Goal: Task Accomplishment & Management: Use online tool/utility

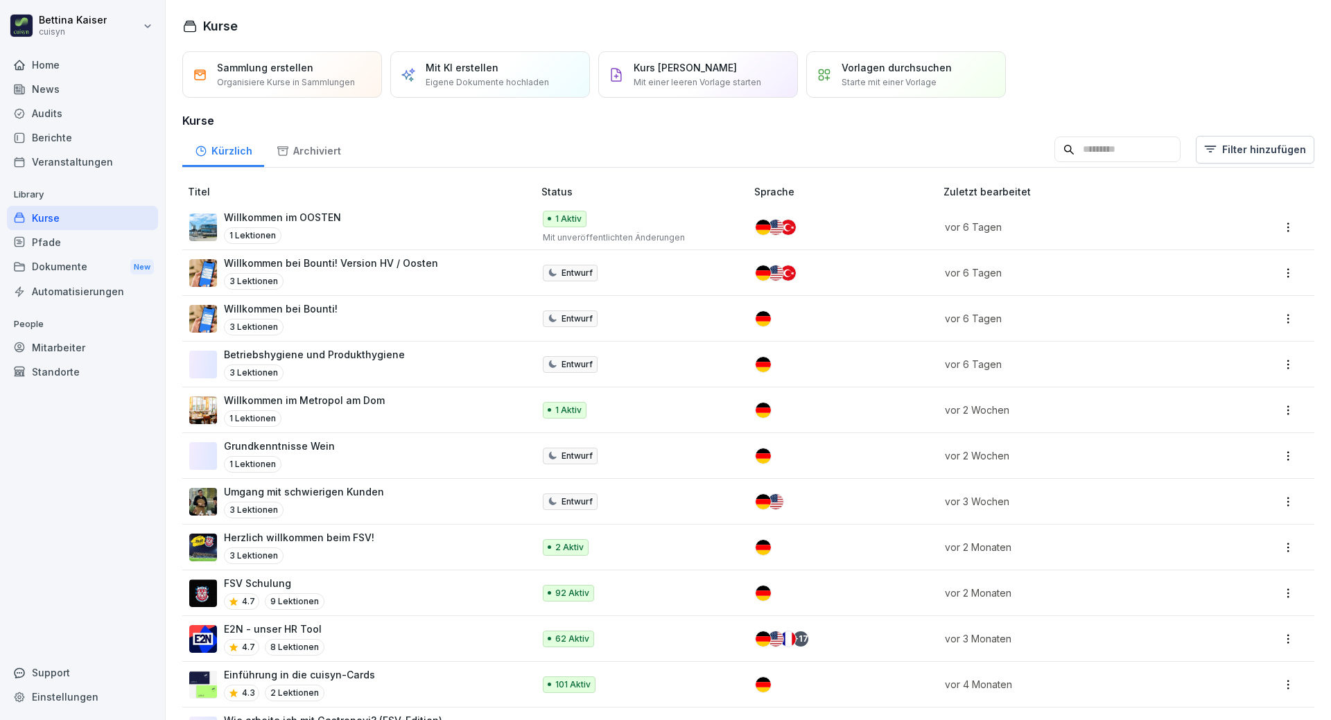
click at [80, 352] on div "Mitarbeiter" at bounding box center [82, 347] width 151 height 24
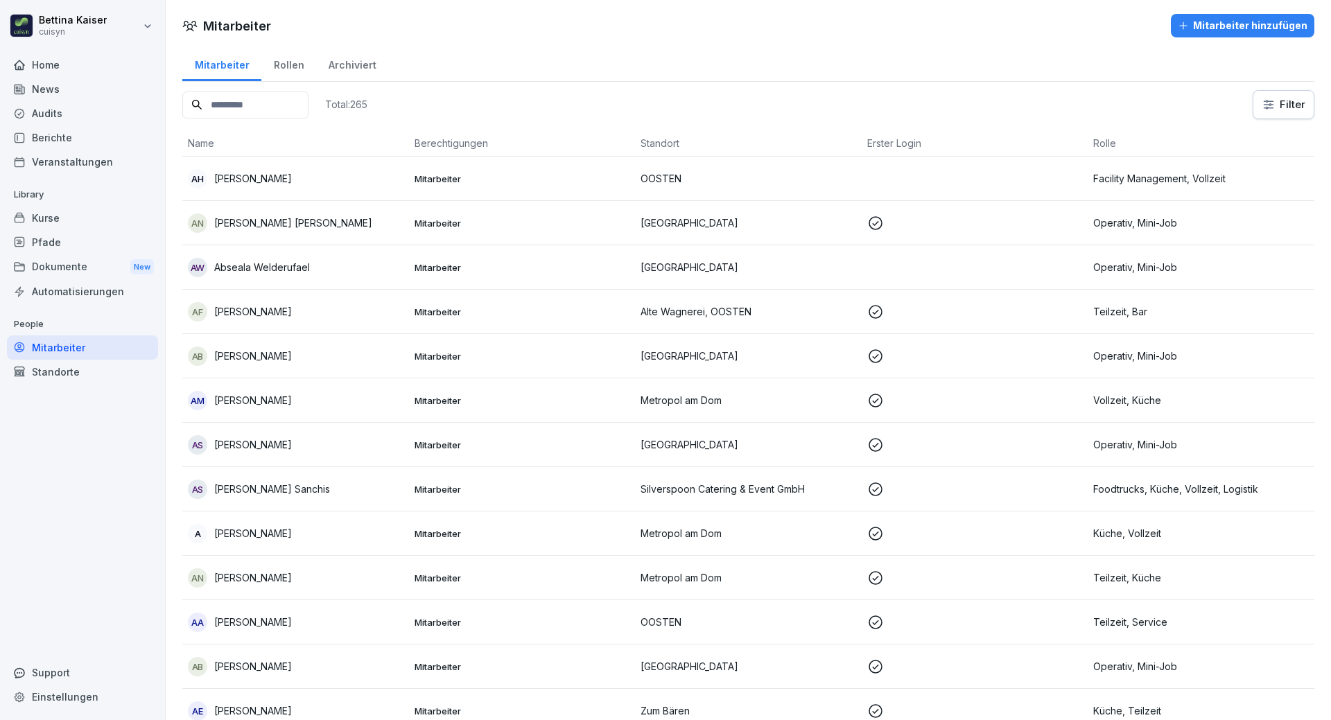
click at [265, 101] on input at bounding box center [245, 104] width 126 height 27
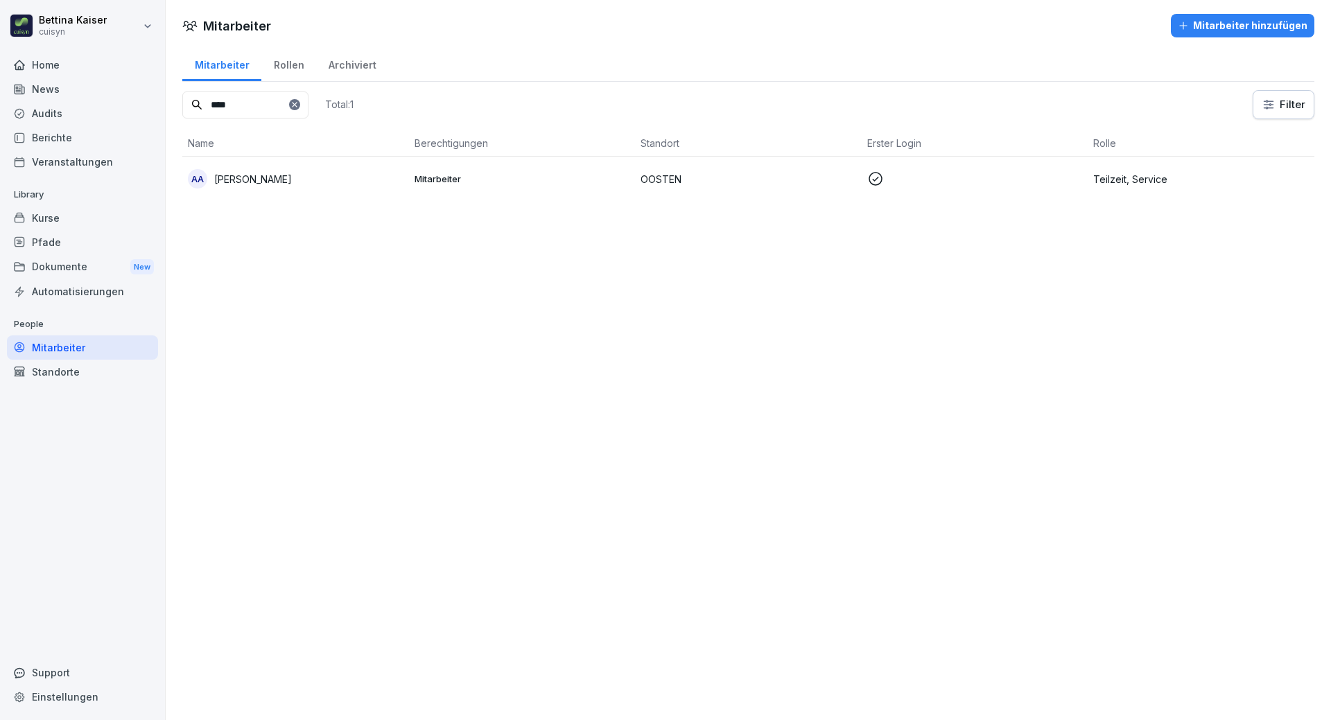
type input "****"
click at [295, 174] on div "AA Aliyah Adam" at bounding box center [296, 178] width 216 height 19
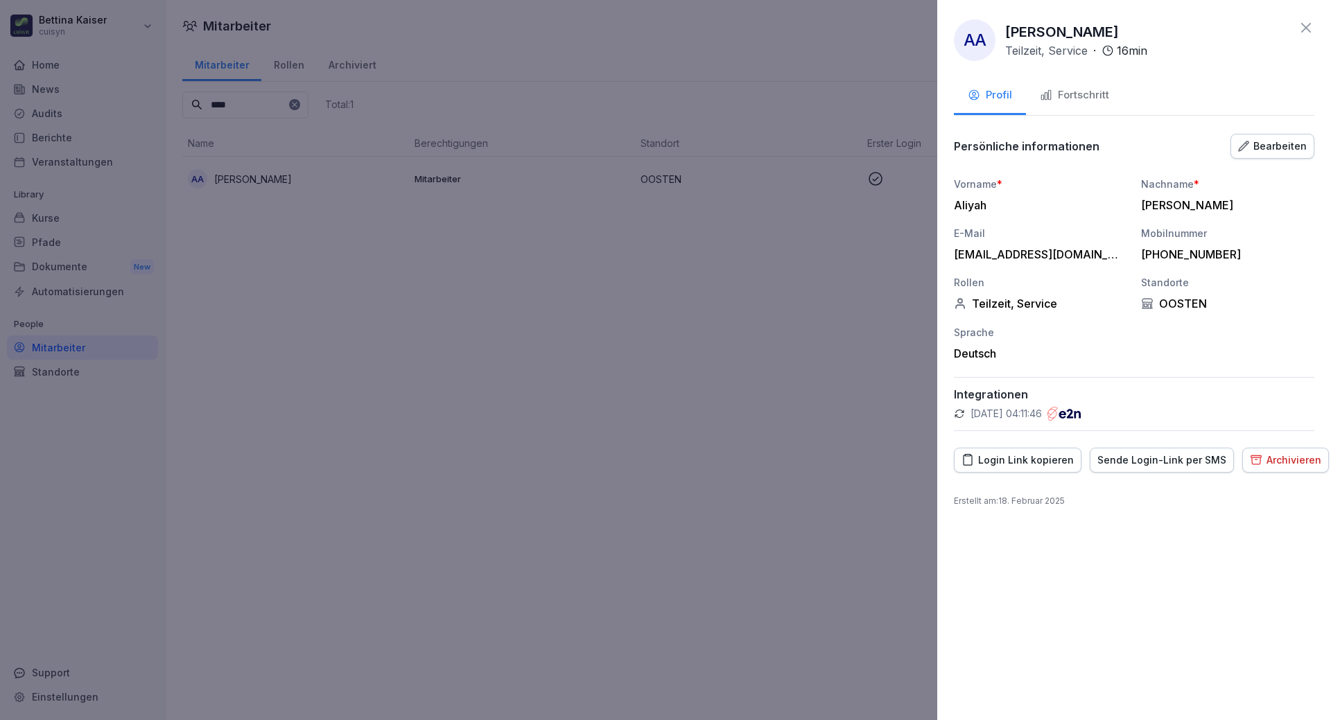
click at [1057, 100] on div "Fortschritt" at bounding box center [1074, 95] width 69 height 16
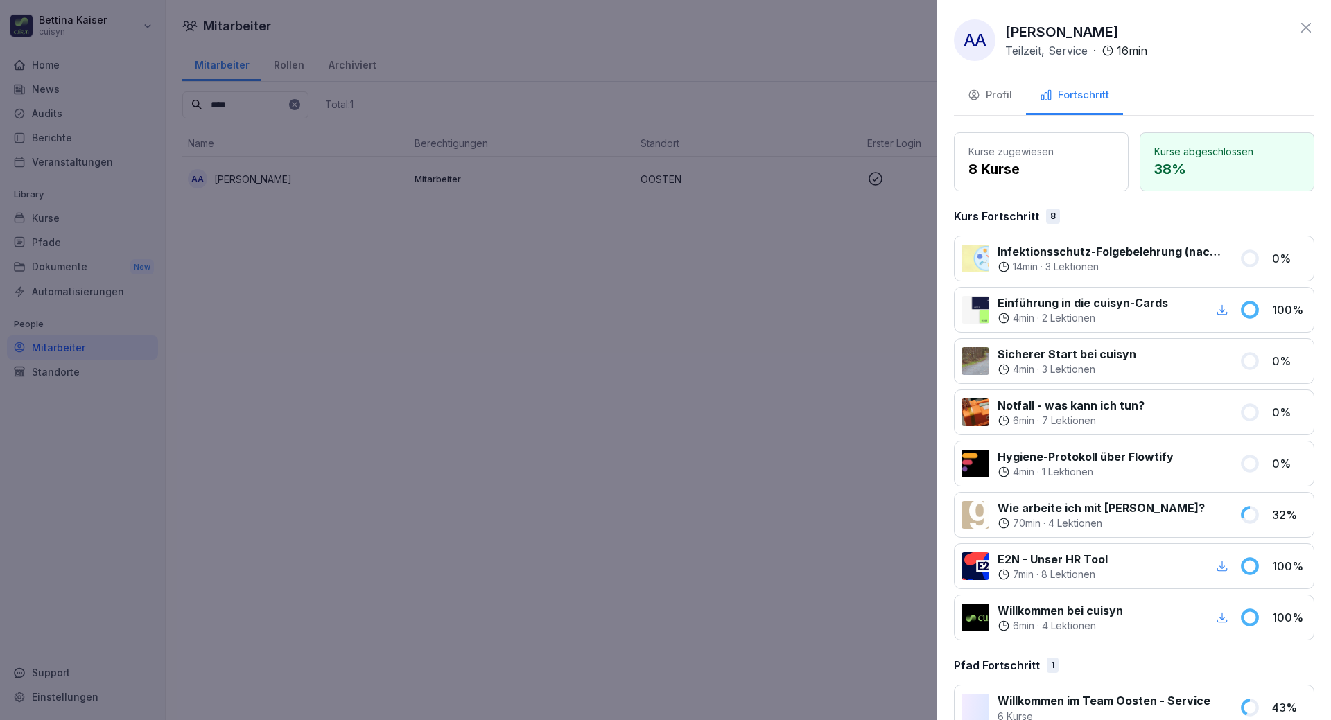
click at [1122, 253] on p "Infektionsschutz-Folgebelehrung (nach §43 IfSG)" at bounding box center [1109, 251] width 225 height 17
click at [737, 430] on div at bounding box center [665, 360] width 1331 height 720
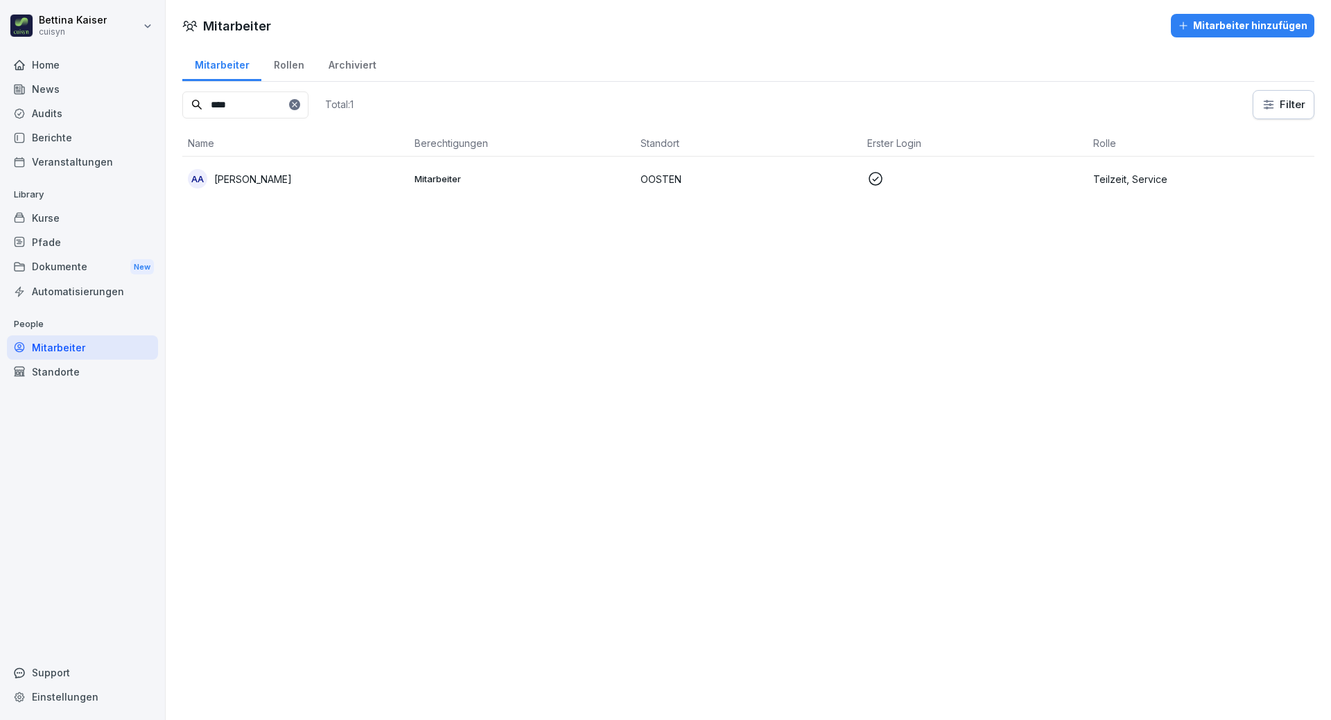
click at [49, 213] on div "Kurse" at bounding box center [82, 218] width 151 height 24
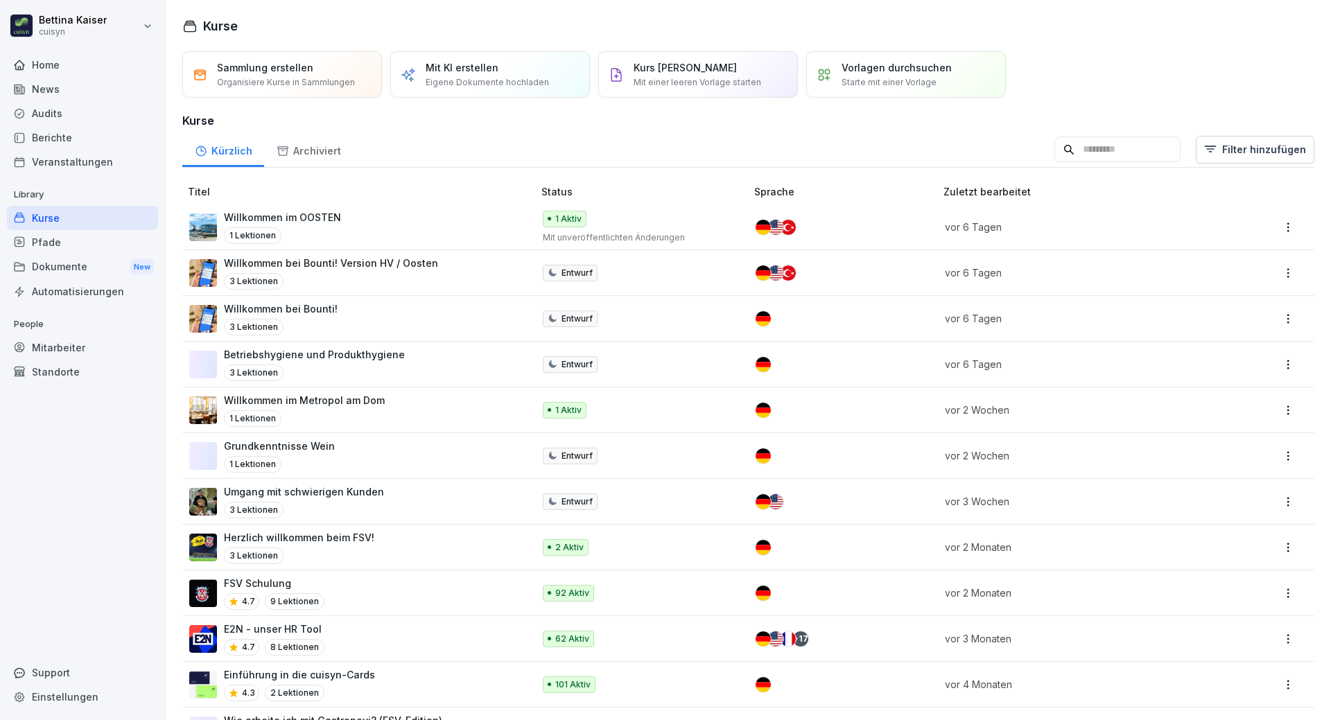
click at [331, 153] on div "Archiviert" at bounding box center [308, 149] width 89 height 35
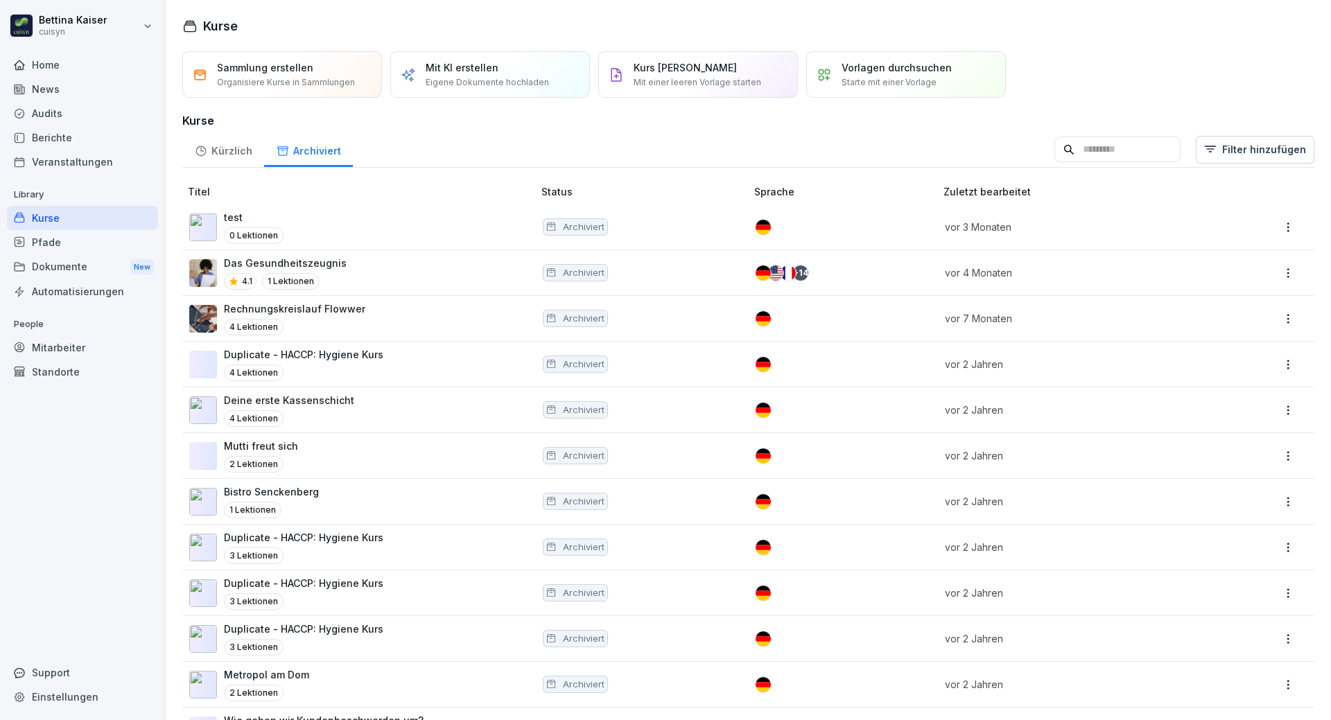
click at [213, 150] on div "Kürzlich" at bounding box center [223, 149] width 82 height 35
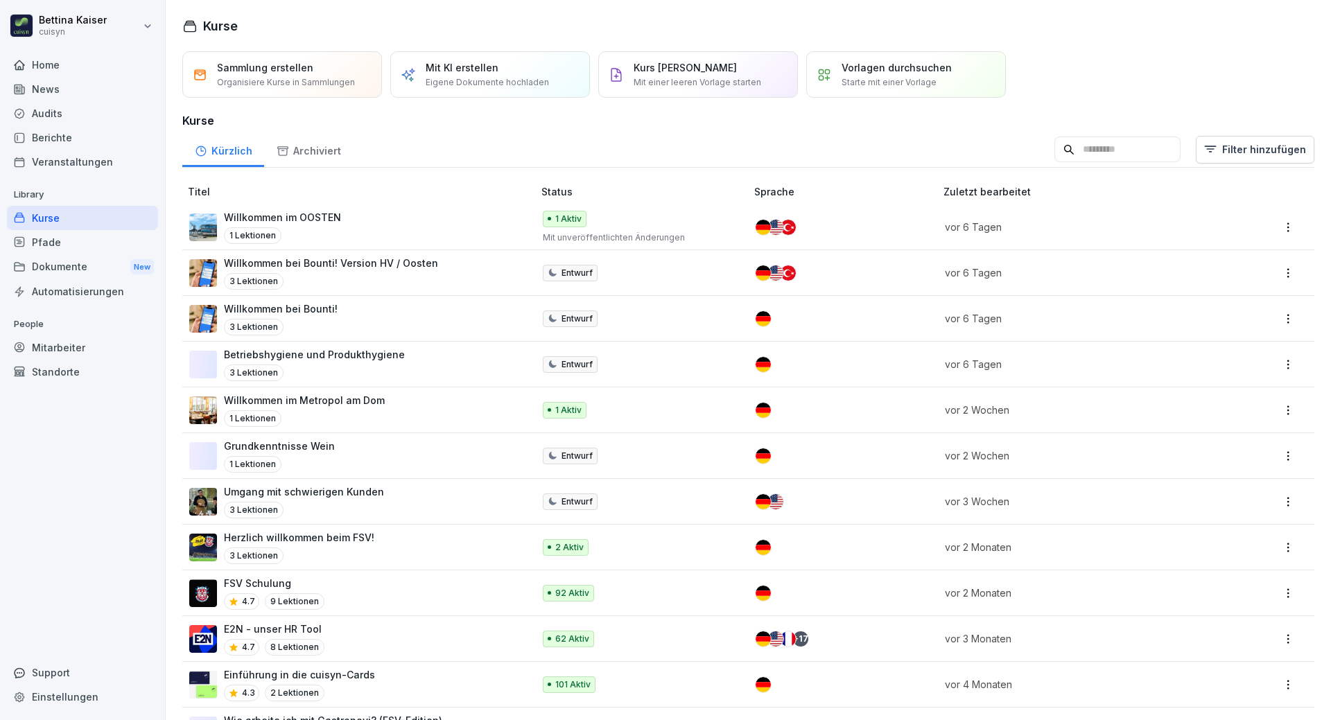
click at [55, 227] on div "Kurse" at bounding box center [82, 218] width 151 height 24
click at [55, 244] on div "Pfade" at bounding box center [82, 242] width 151 height 24
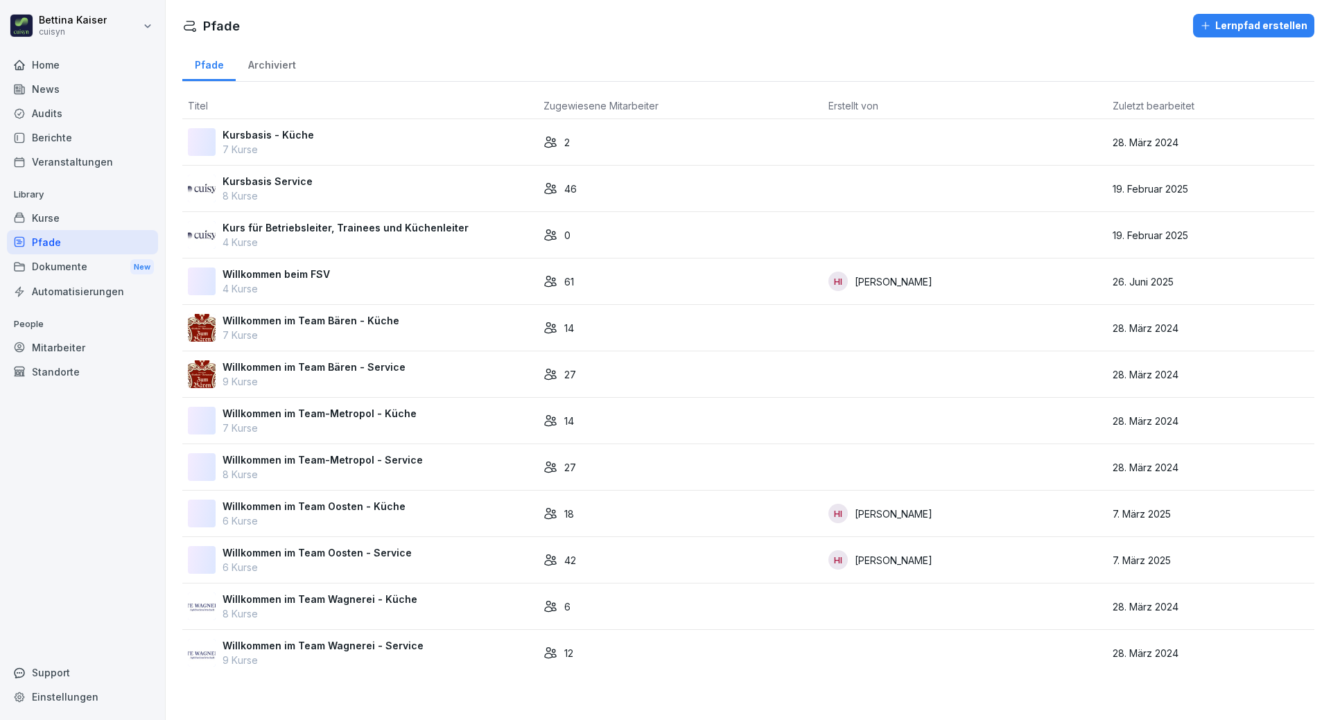
click at [94, 217] on div "Kurse" at bounding box center [82, 218] width 151 height 24
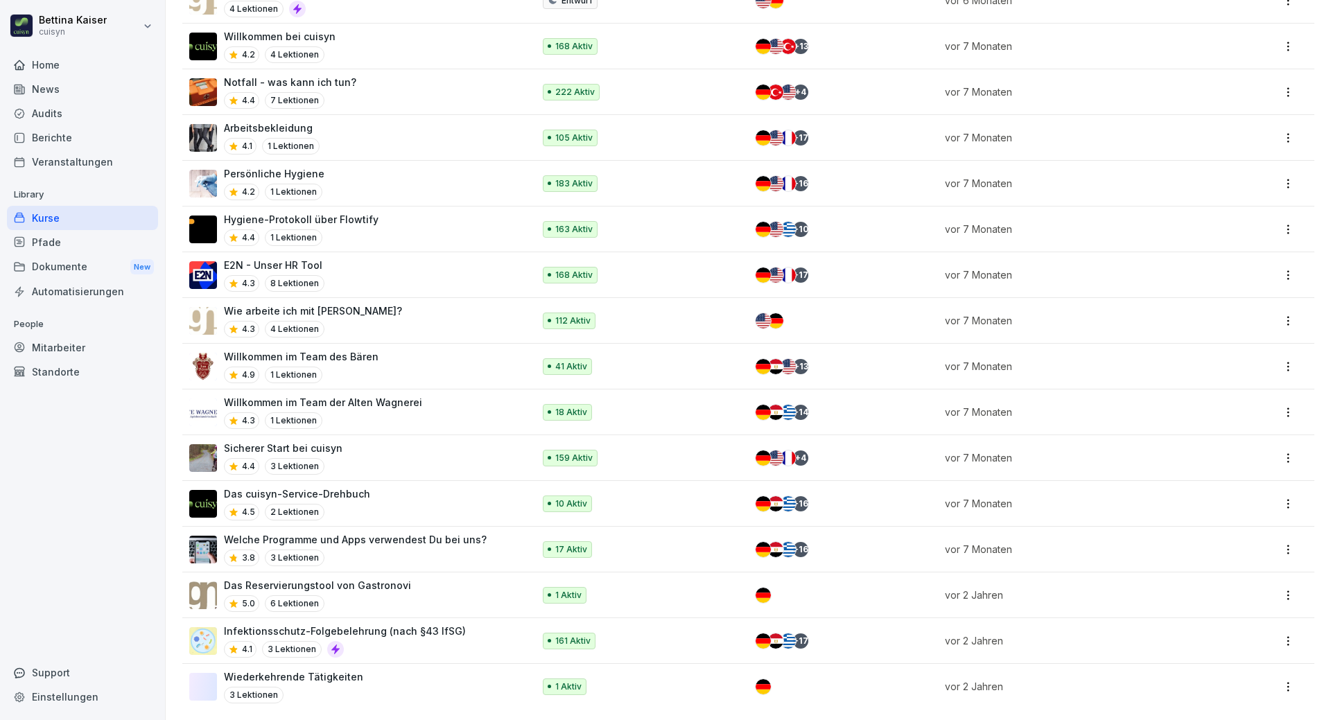
scroll to position [923, 0]
click at [421, 641] on div "4.1 3 Lektionen" at bounding box center [345, 649] width 242 height 17
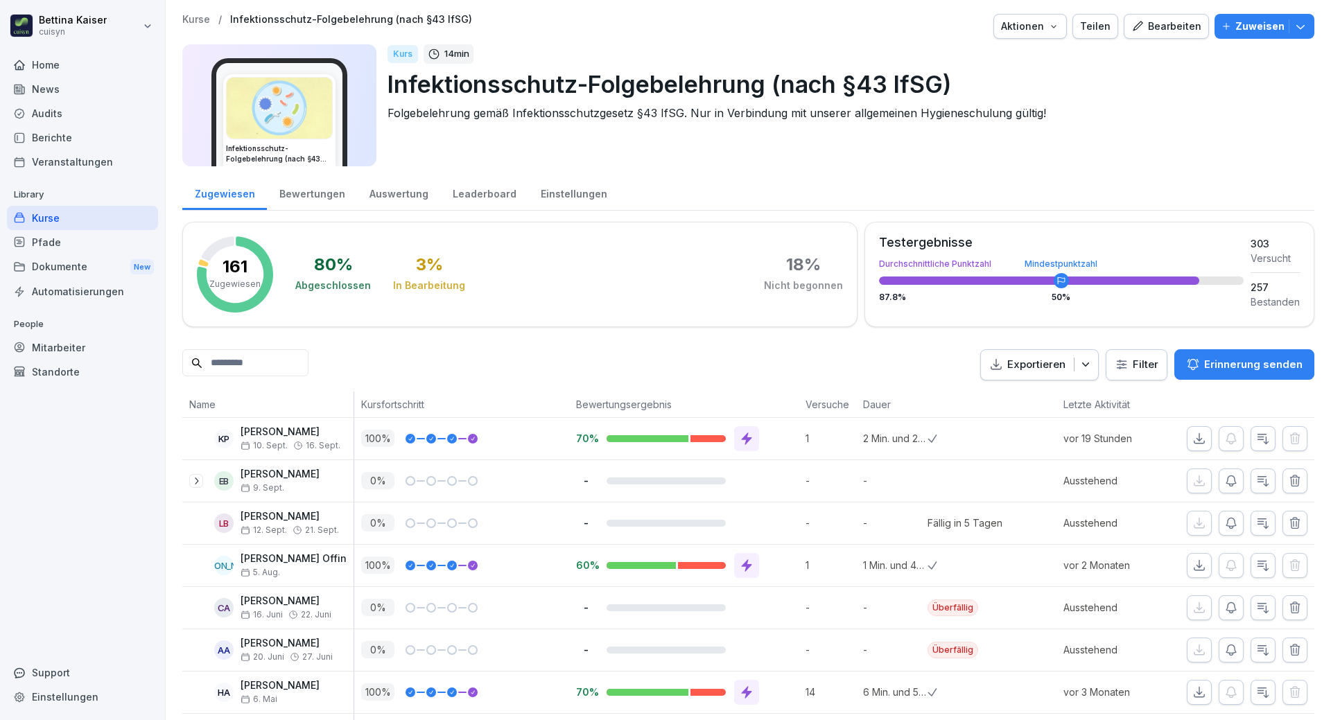
click at [1218, 361] on p "Erinnerung senden" at bounding box center [1253, 364] width 98 height 15
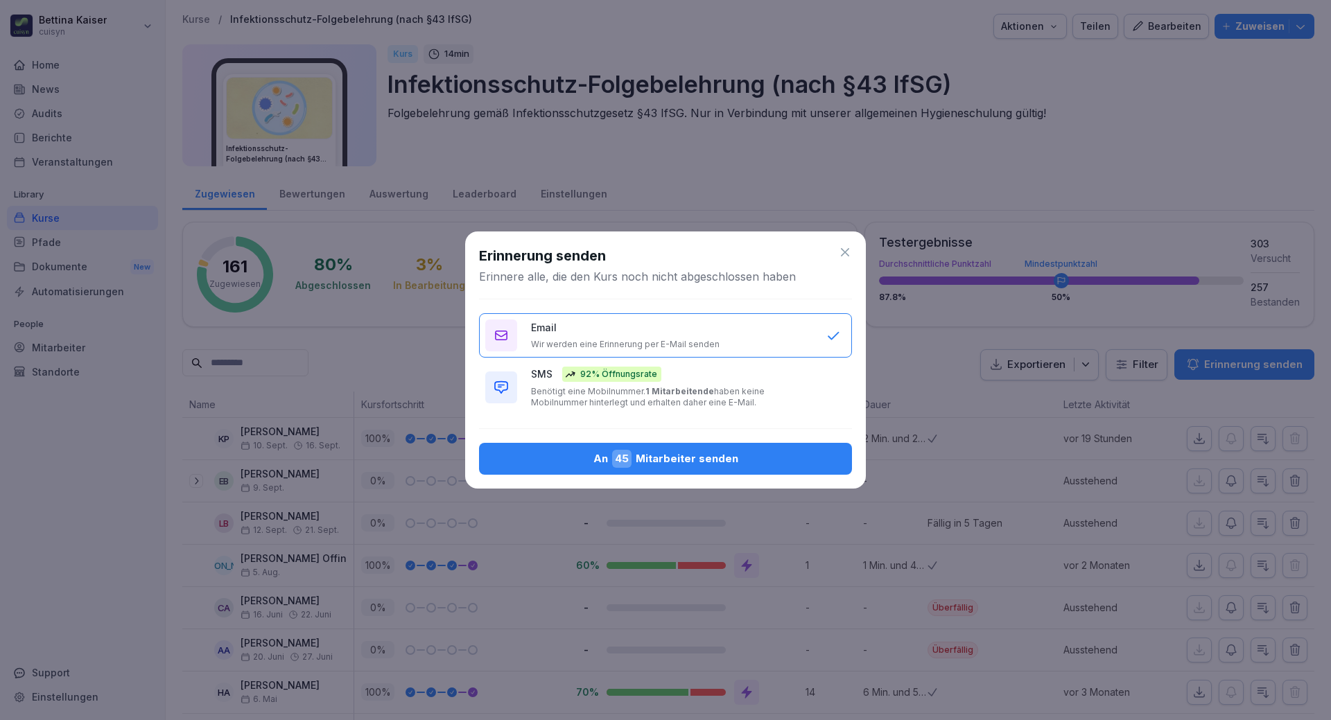
click at [687, 461] on div "An 45 Mitarbeiter senden" at bounding box center [665, 459] width 351 height 18
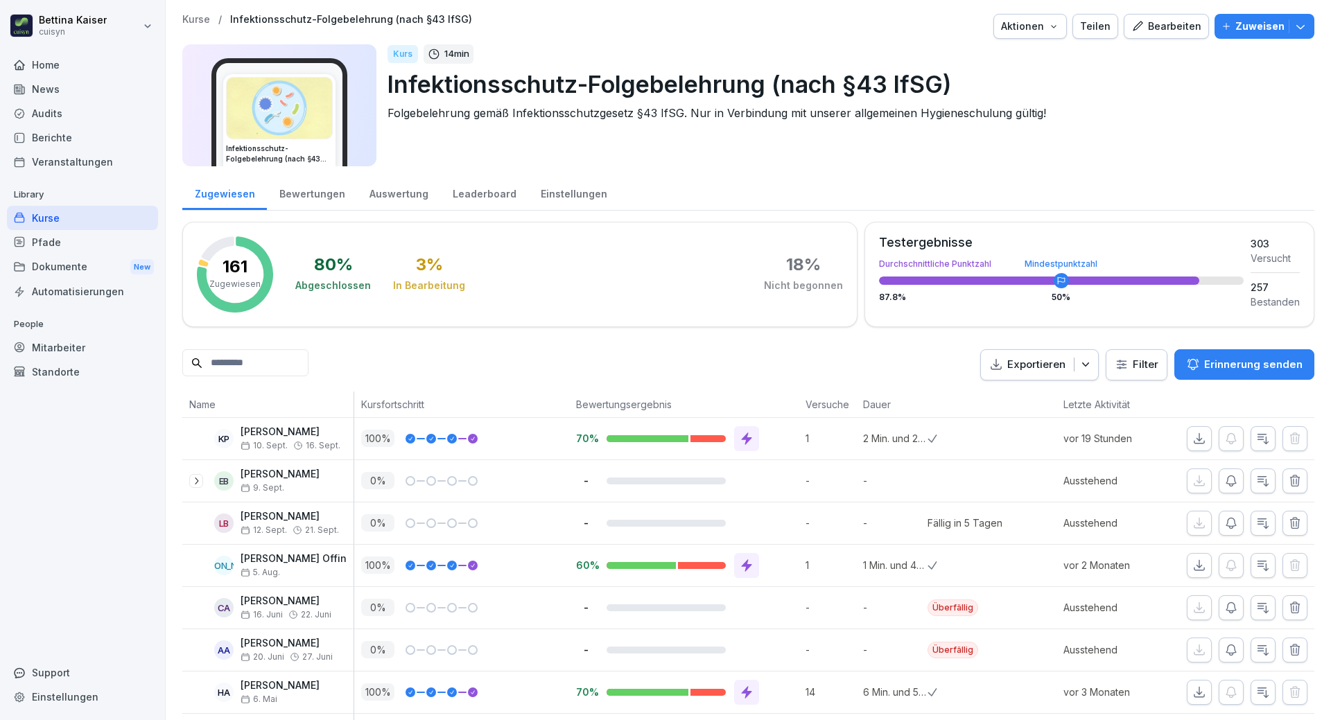
click at [68, 354] on div "Mitarbeiter" at bounding box center [82, 347] width 151 height 24
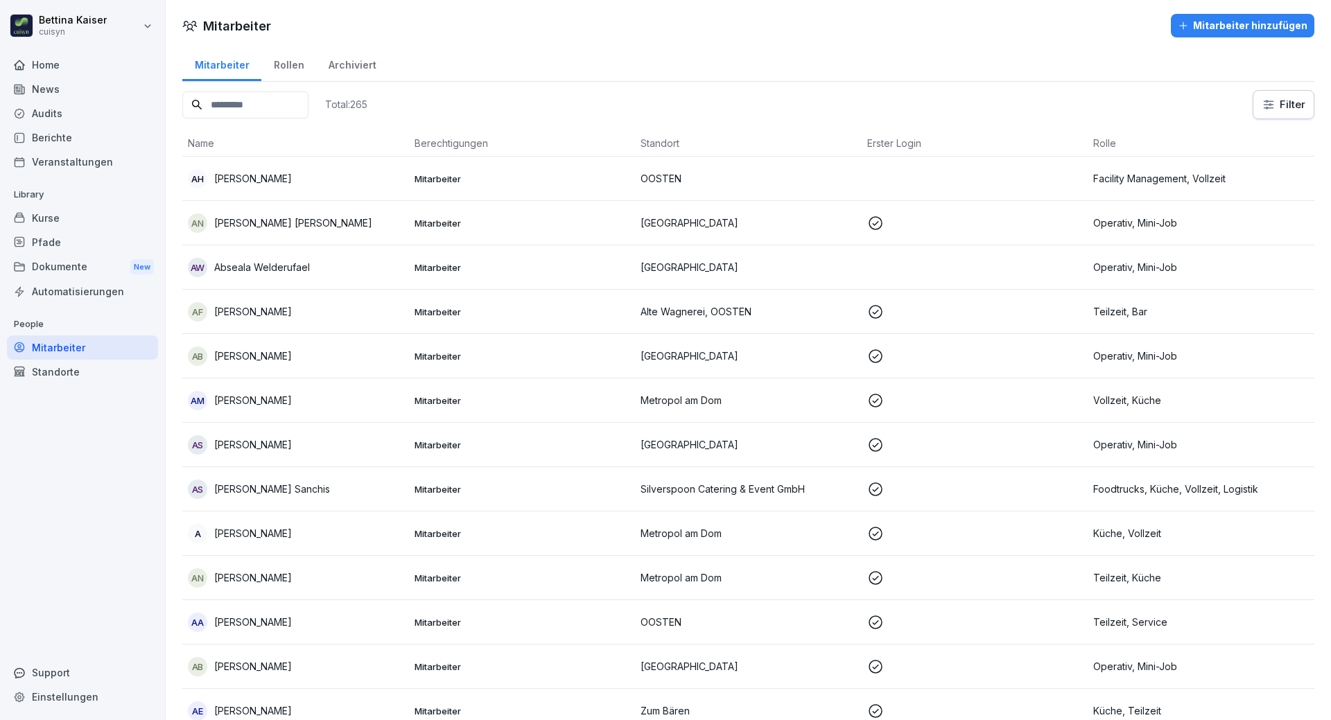
click at [264, 96] on input at bounding box center [245, 104] width 126 height 27
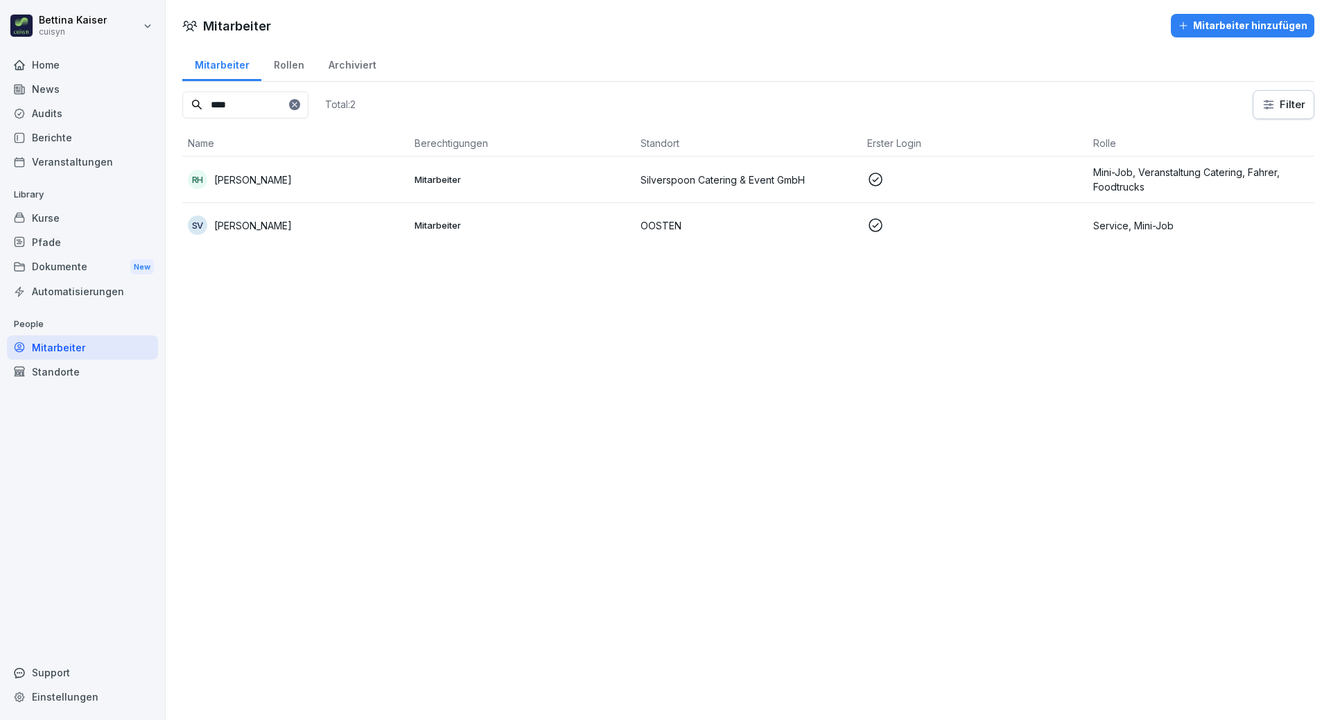
click at [296, 178] on div "RH Ryan Hughes" at bounding box center [296, 179] width 216 height 19
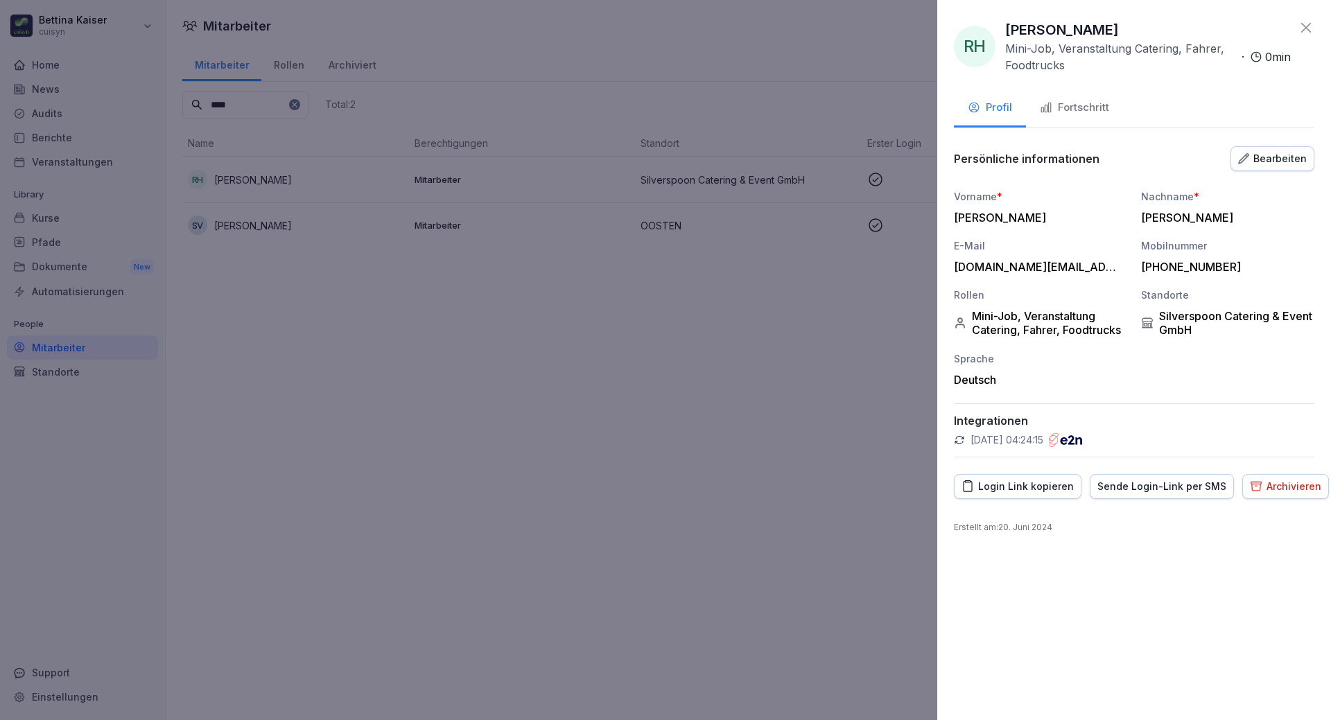
click at [1078, 115] on div "Fortschritt" at bounding box center [1074, 108] width 69 height 16
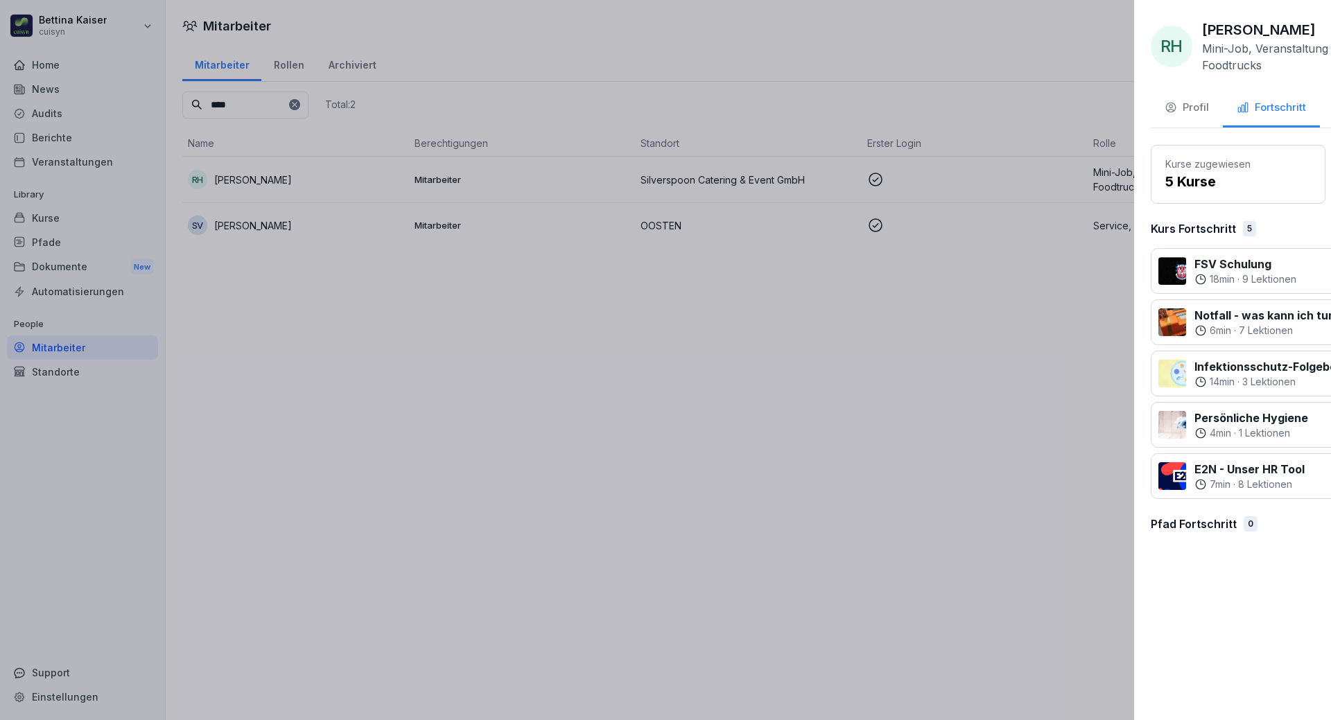
click at [631, 404] on div at bounding box center [665, 360] width 1331 height 720
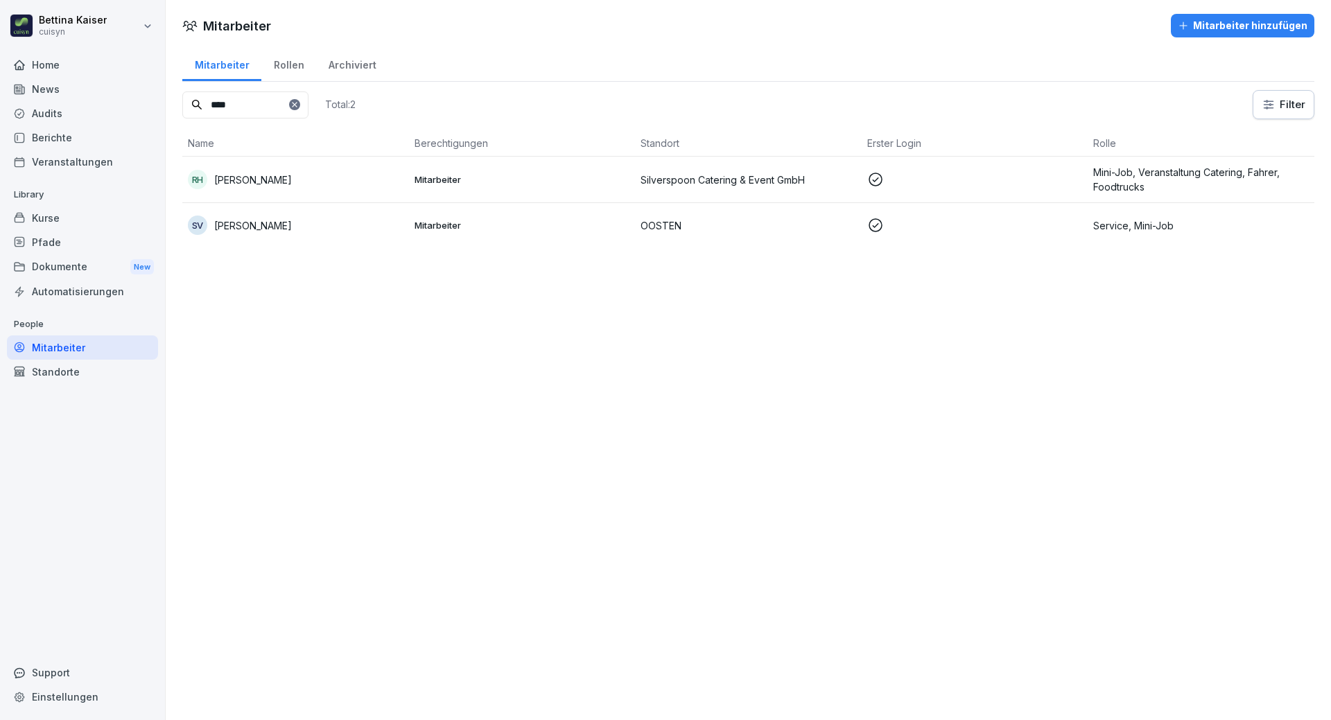
click at [329, 195] on td "RH Ryan Hughes" at bounding box center [295, 180] width 227 height 46
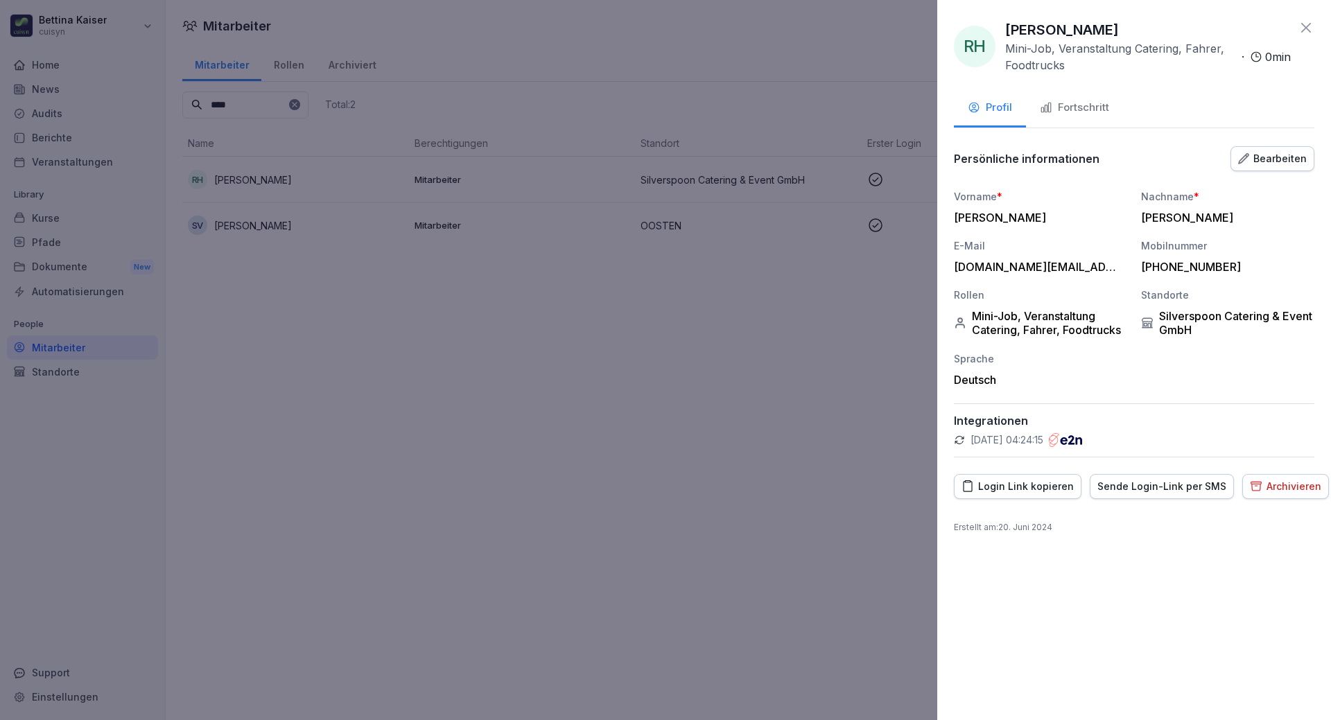
click at [1068, 105] on div "Fortschritt" at bounding box center [1074, 108] width 69 height 16
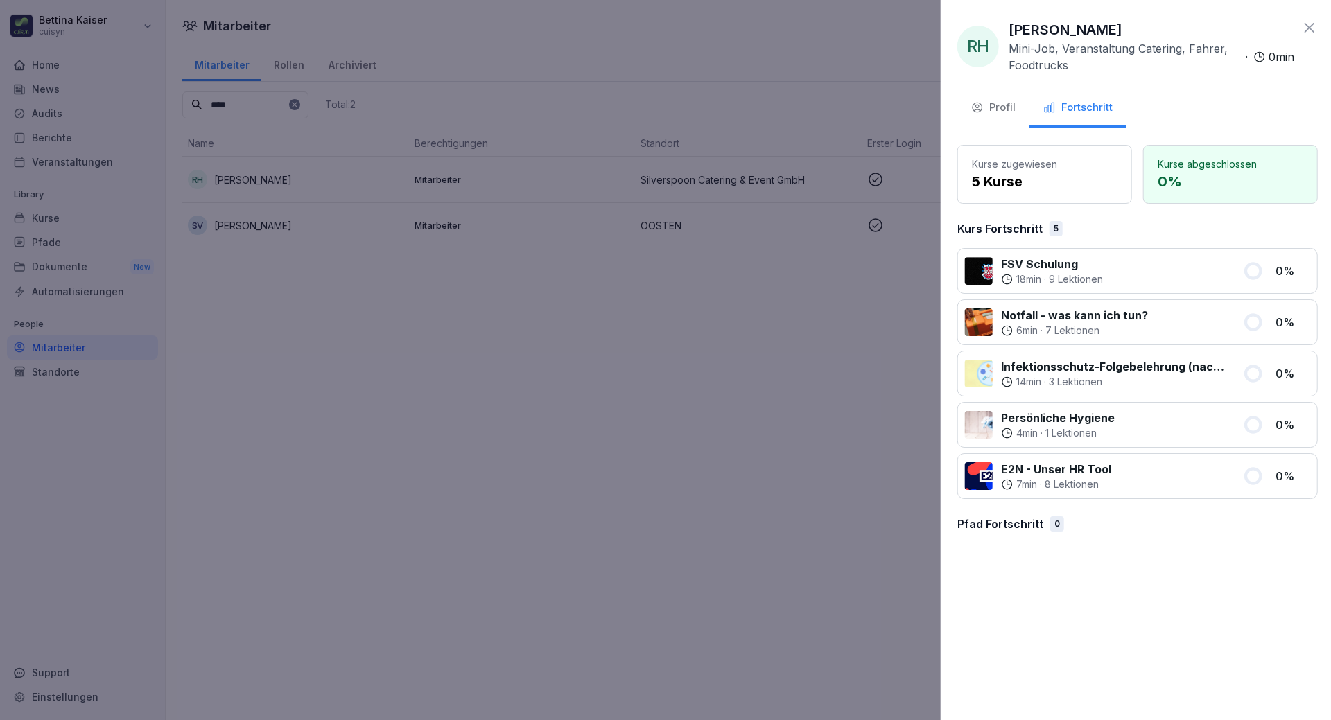
click at [709, 427] on div at bounding box center [665, 360] width 1331 height 720
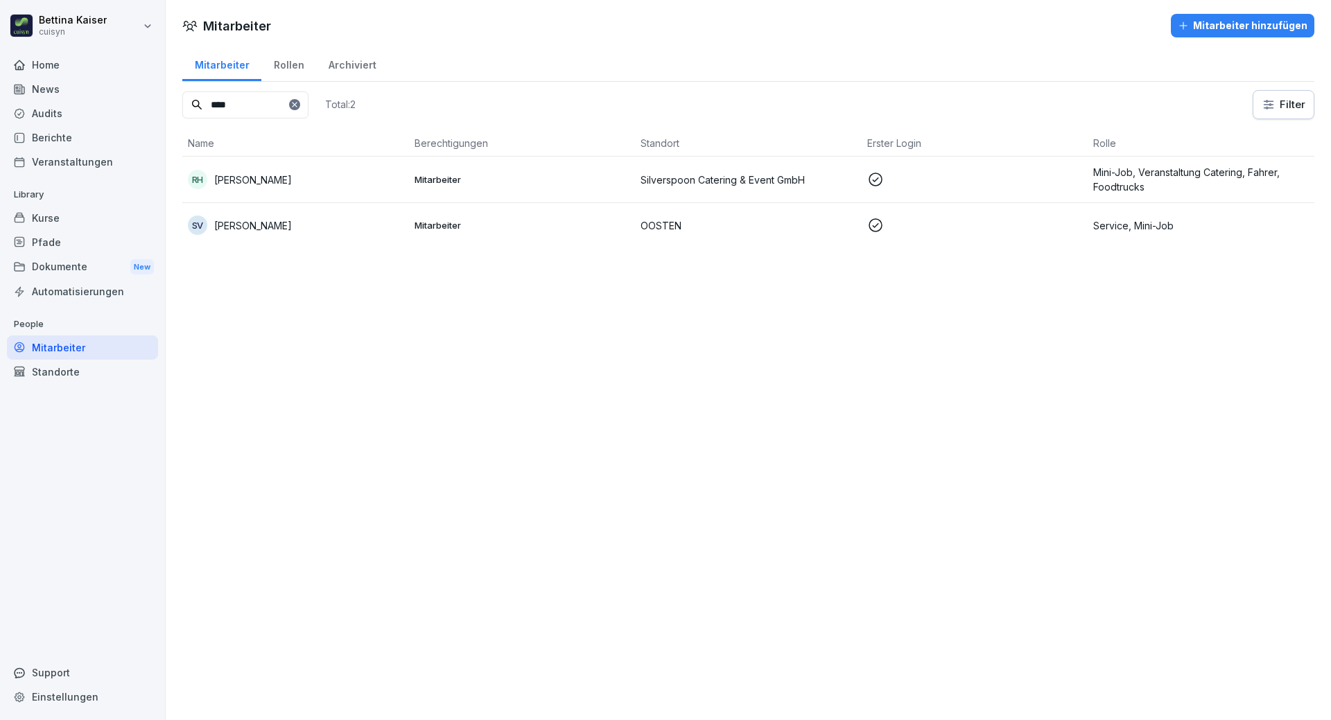
drag, startPoint x: 261, startPoint y: 103, endPoint x: 204, endPoint y: 103, distance: 56.8
click at [204, 103] on input "****" at bounding box center [245, 104] width 126 height 27
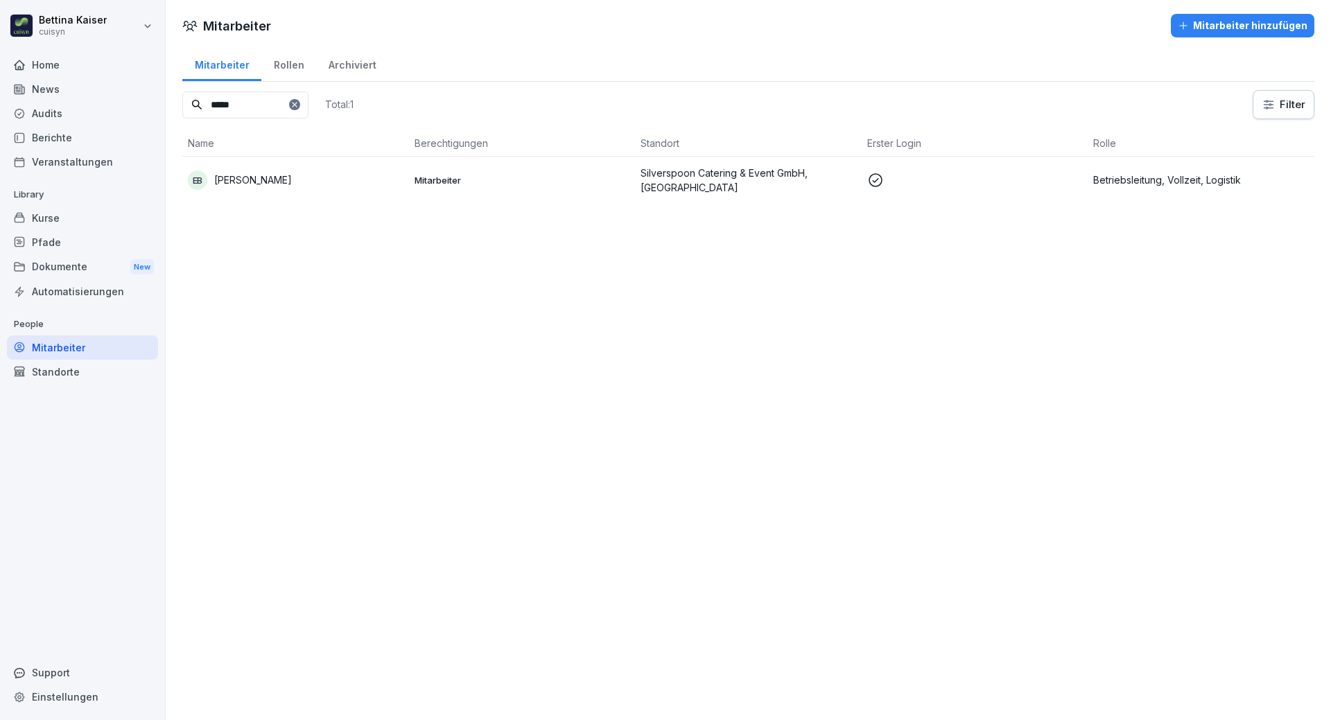
click at [282, 175] on div "EB Elton Benjamin" at bounding box center [296, 180] width 216 height 19
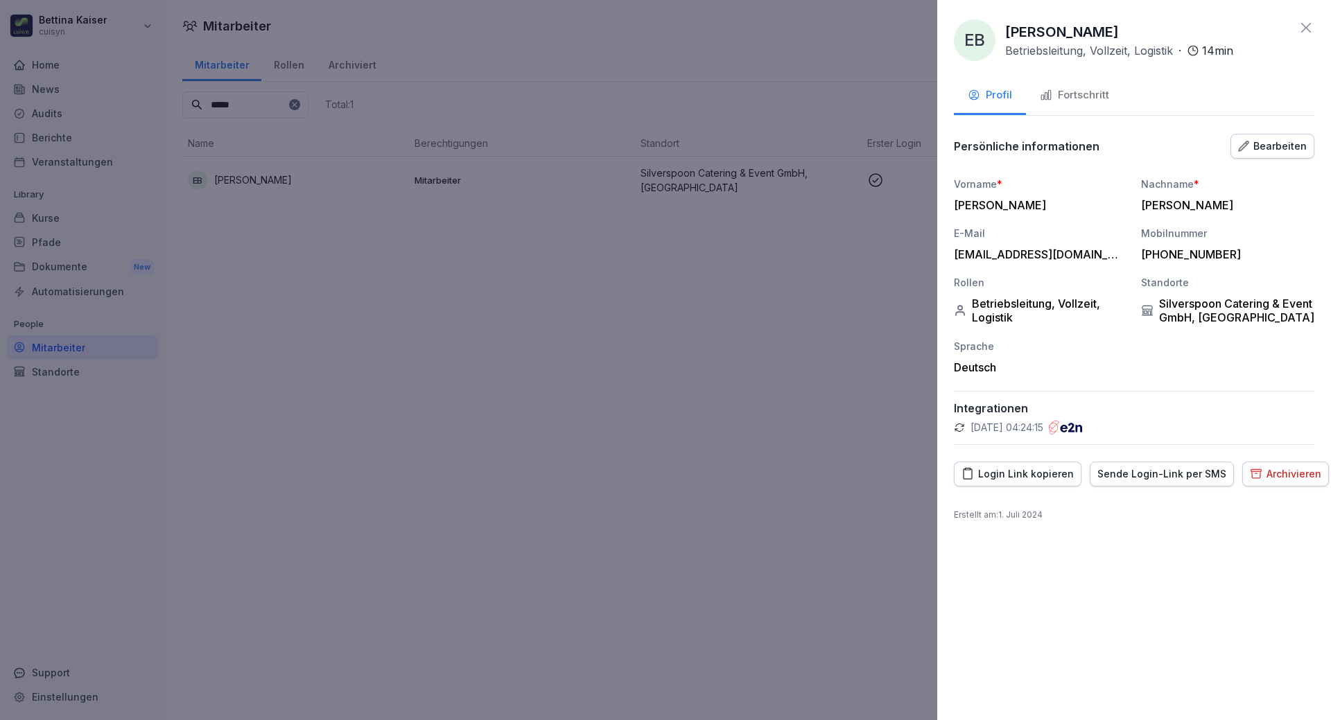
click at [1101, 97] on div "Fortschritt" at bounding box center [1074, 95] width 69 height 16
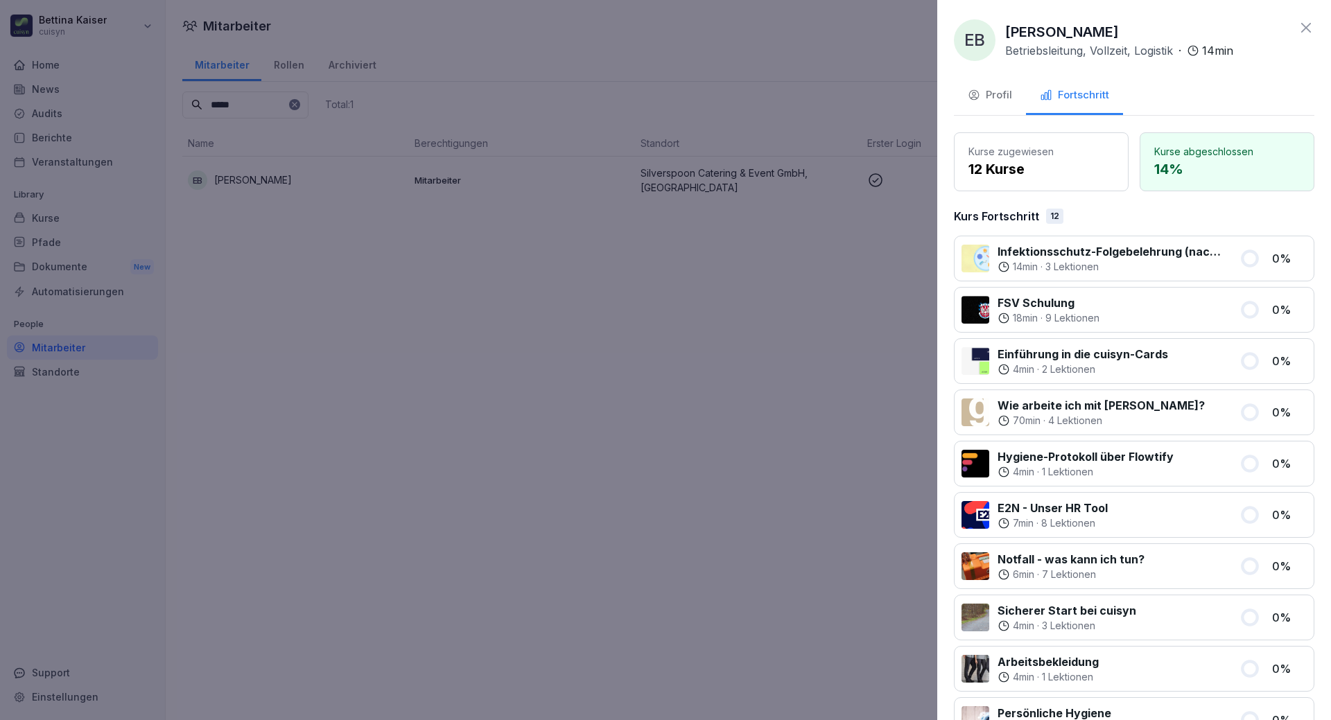
click at [731, 315] on div at bounding box center [665, 360] width 1331 height 720
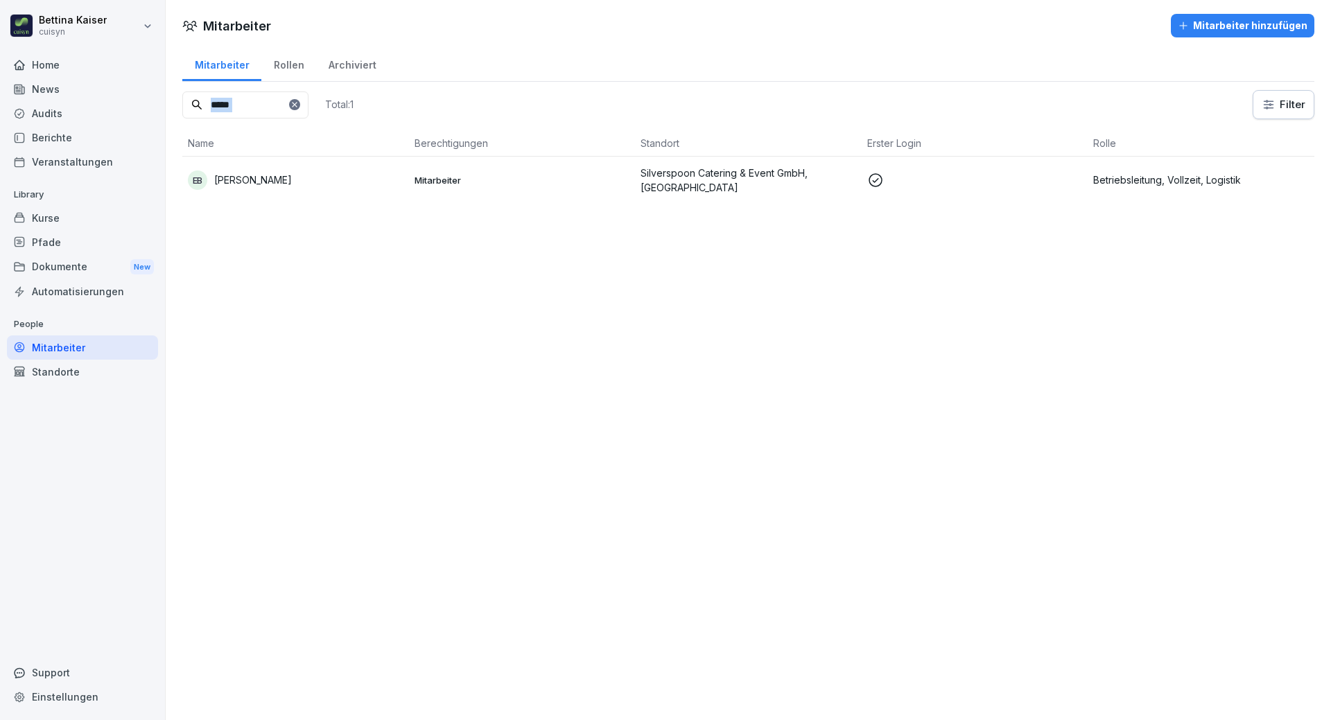
drag, startPoint x: 272, startPoint y: 119, endPoint x: 198, endPoint y: 104, distance: 75.6
click at [198, 104] on div "***** Total: 1" at bounding box center [267, 104] width 171 height 29
click at [234, 99] on input "*****" at bounding box center [245, 104] width 126 height 27
drag, startPoint x: 247, startPoint y: 110, endPoint x: 183, endPoint y: 96, distance: 65.9
click at [183, 96] on input "*****" at bounding box center [245, 104] width 126 height 27
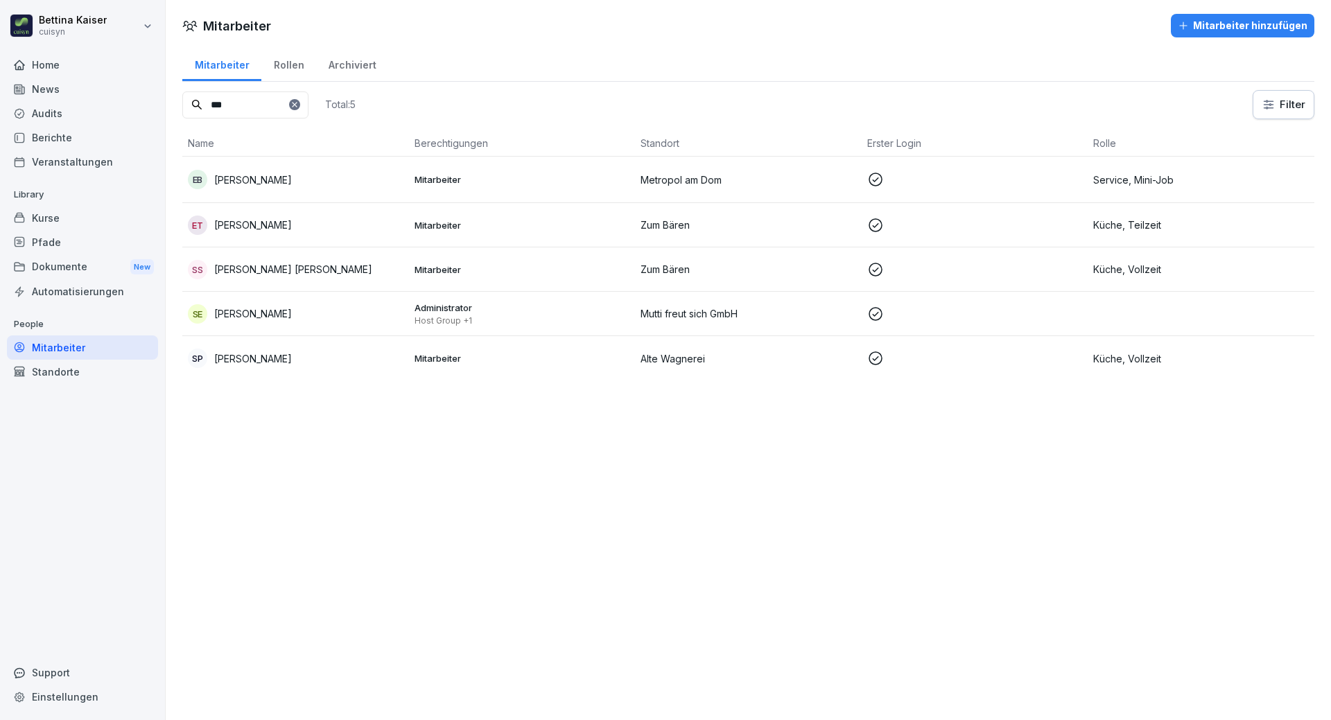
type input "***"
click at [274, 186] on div "EB Eve Brocks" at bounding box center [296, 179] width 216 height 19
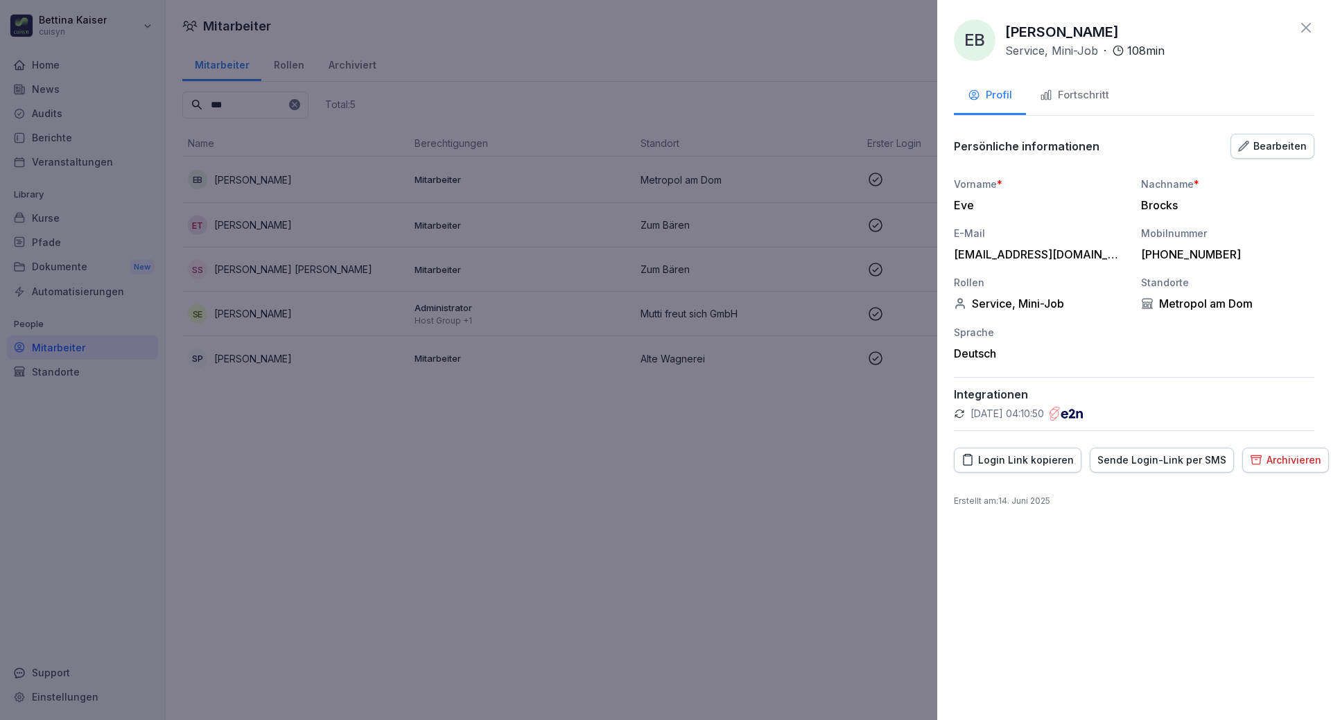
click at [1081, 100] on div "Fortschritt" at bounding box center [1074, 95] width 69 height 16
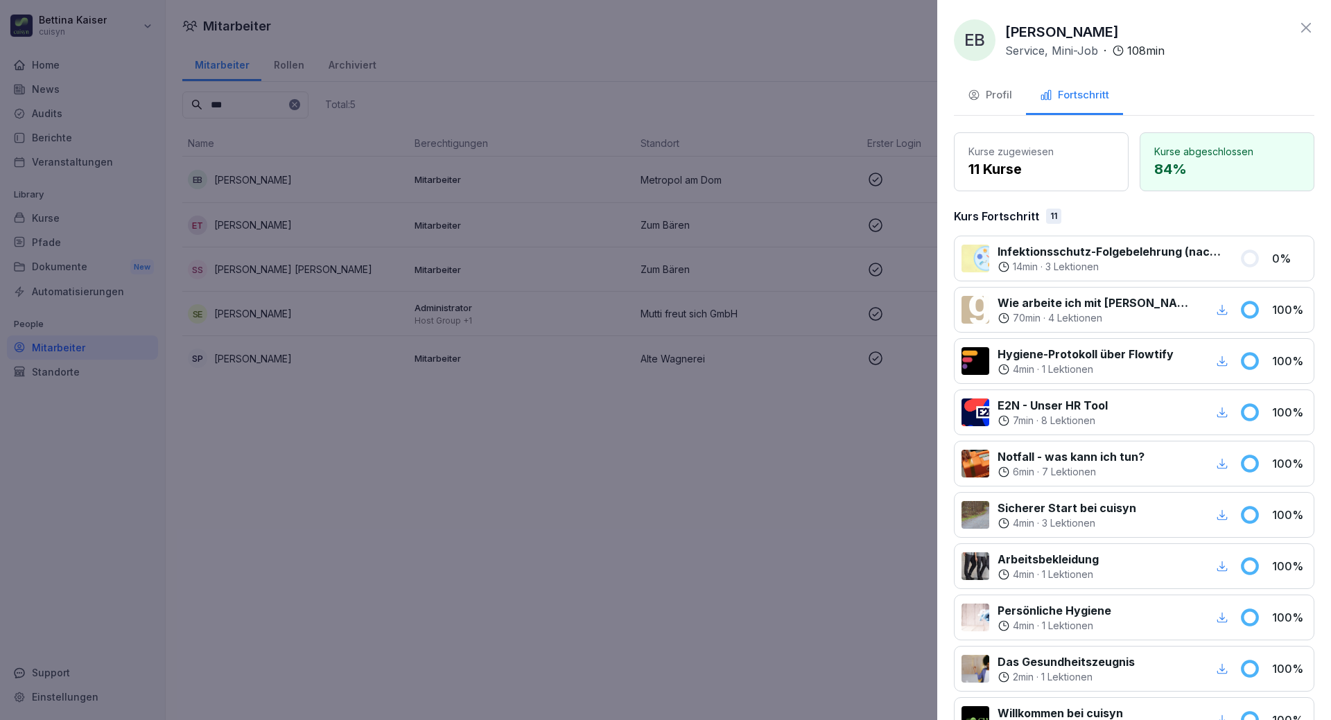
click at [1150, 261] on div "14 min · 3 Lektionen" at bounding box center [1109, 267] width 225 height 14
click at [60, 220] on div at bounding box center [665, 360] width 1331 height 720
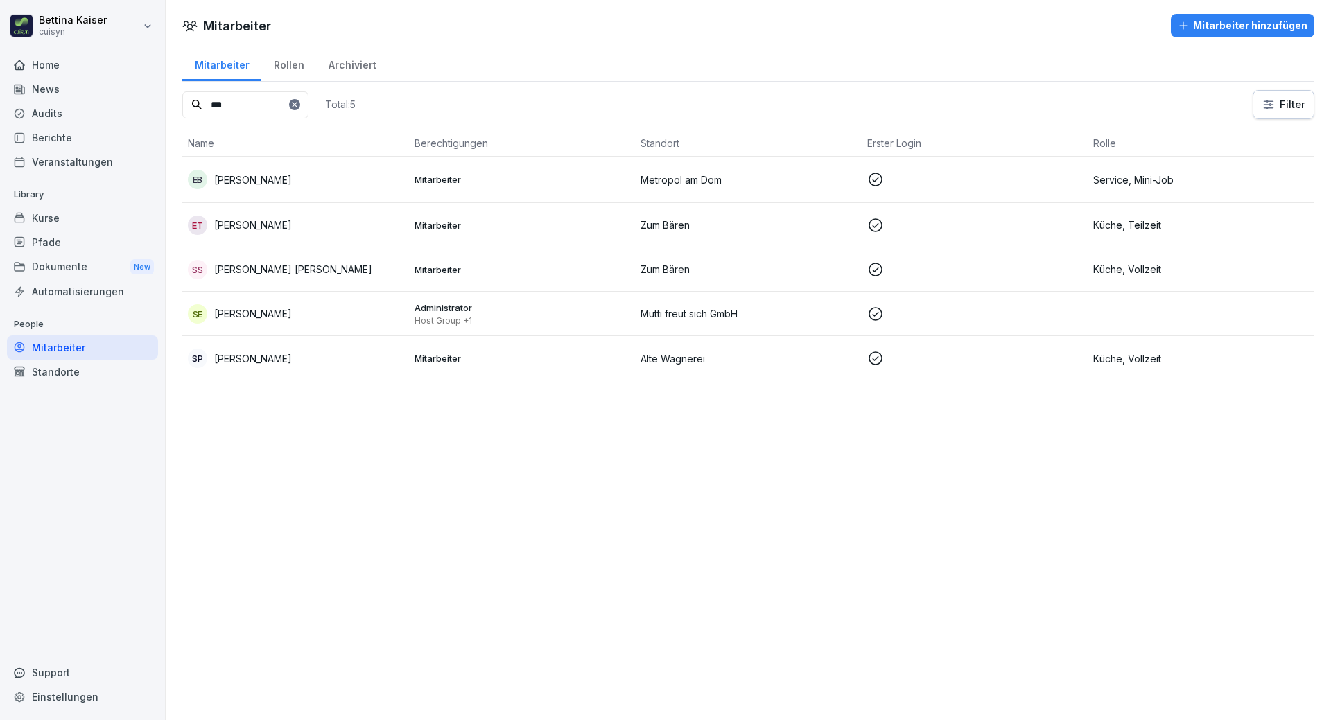
click at [61, 218] on div "Kurse" at bounding box center [82, 218] width 151 height 24
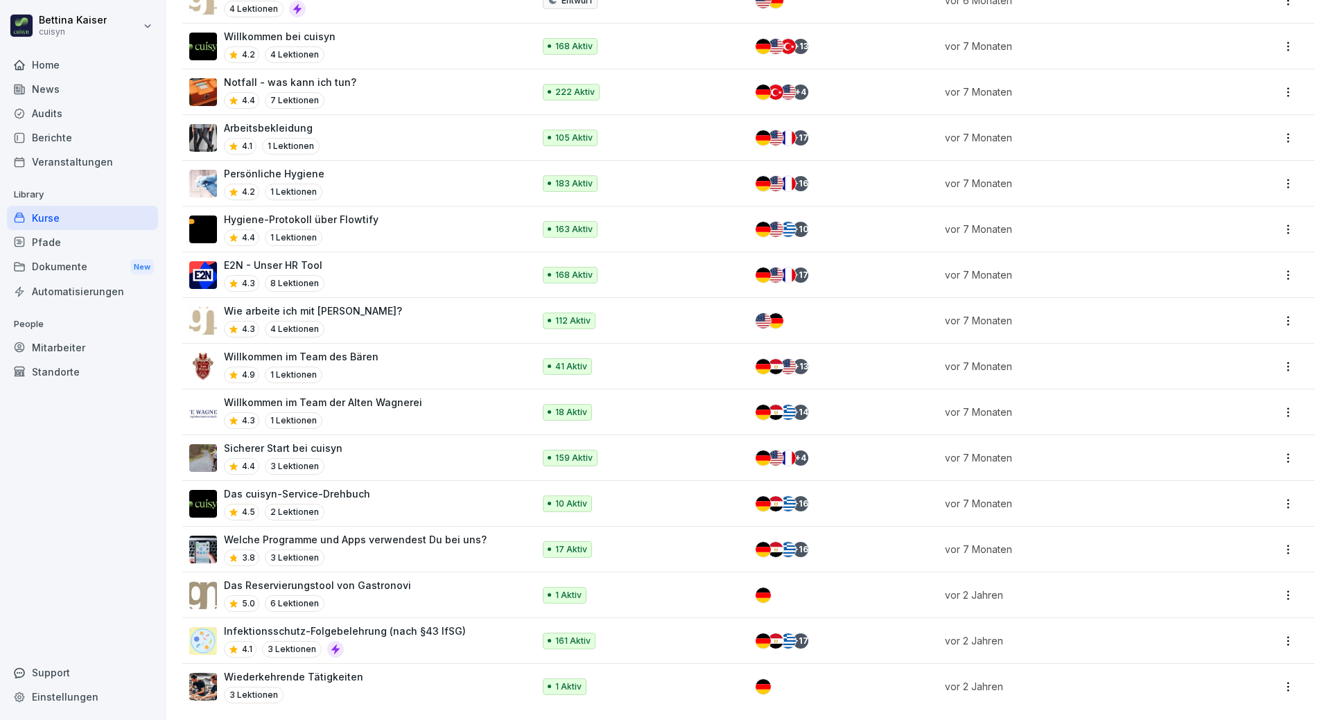
scroll to position [923, 0]
click at [394, 641] on div "4.1 3 Lektionen" at bounding box center [345, 649] width 242 height 17
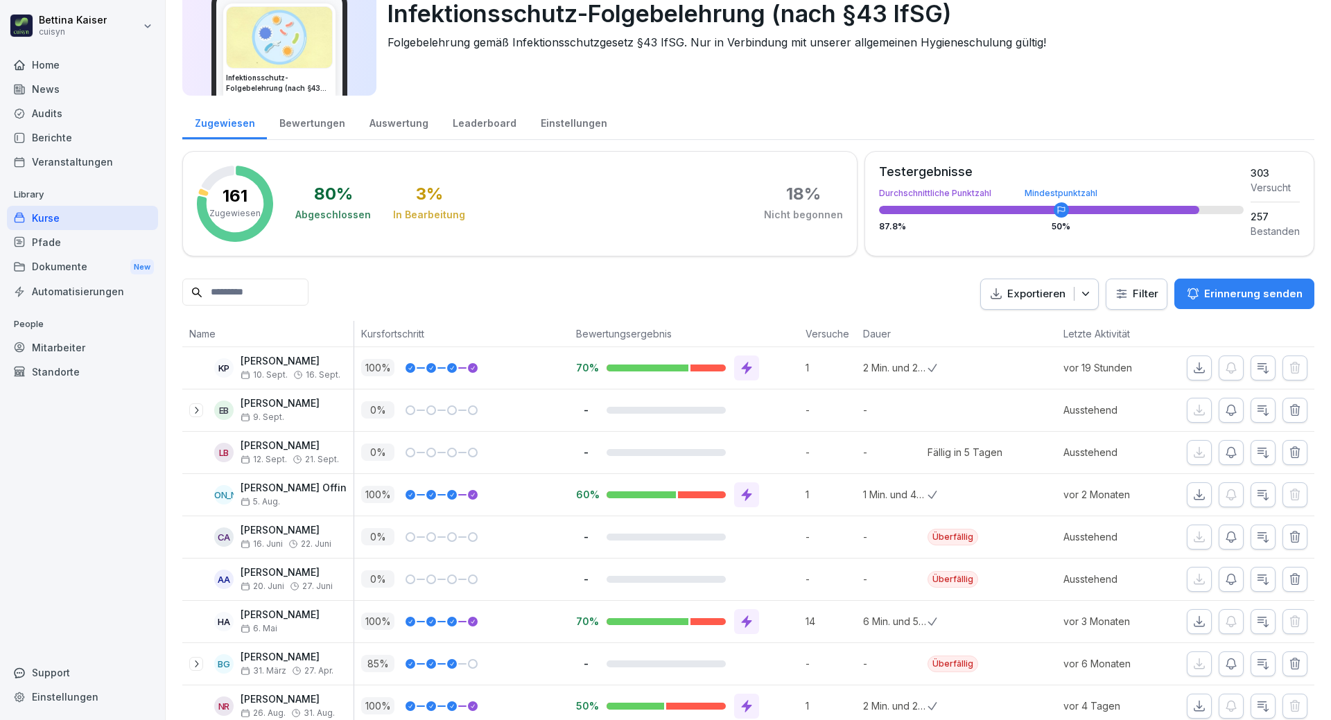
scroll to position [69, 0]
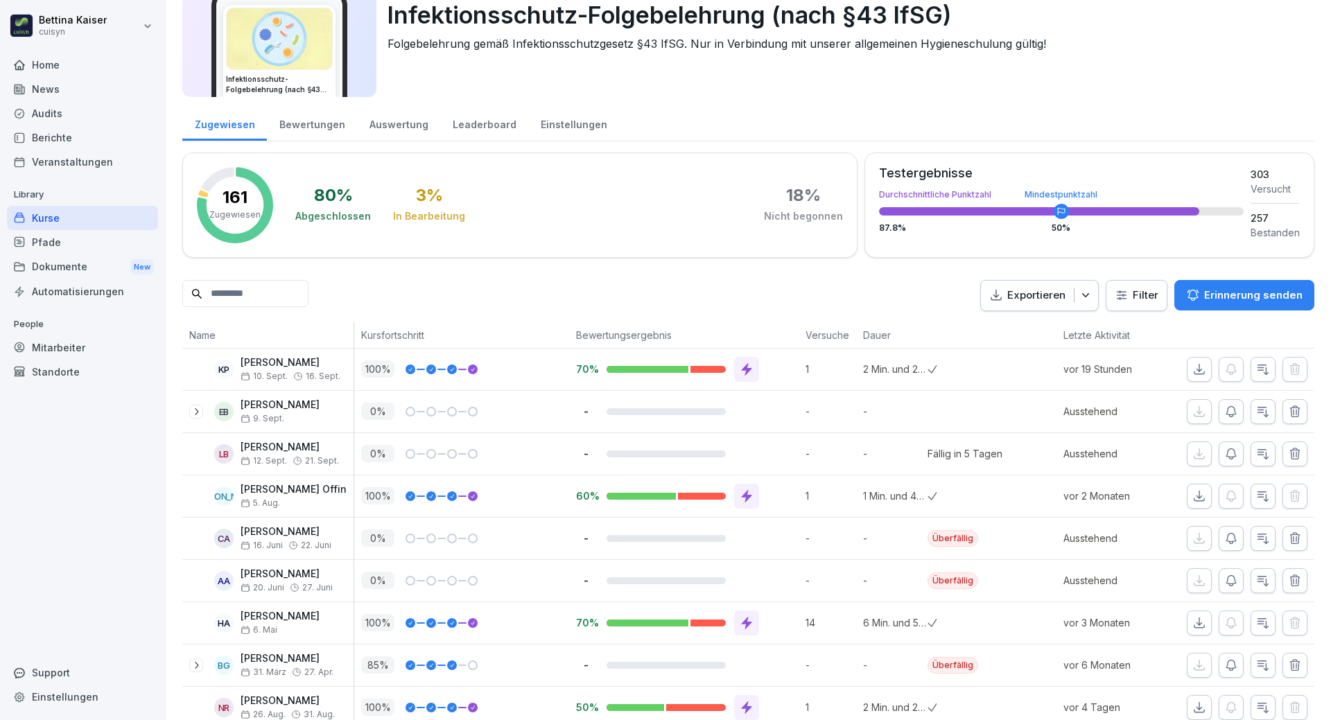
click at [280, 288] on input at bounding box center [245, 293] width 126 height 27
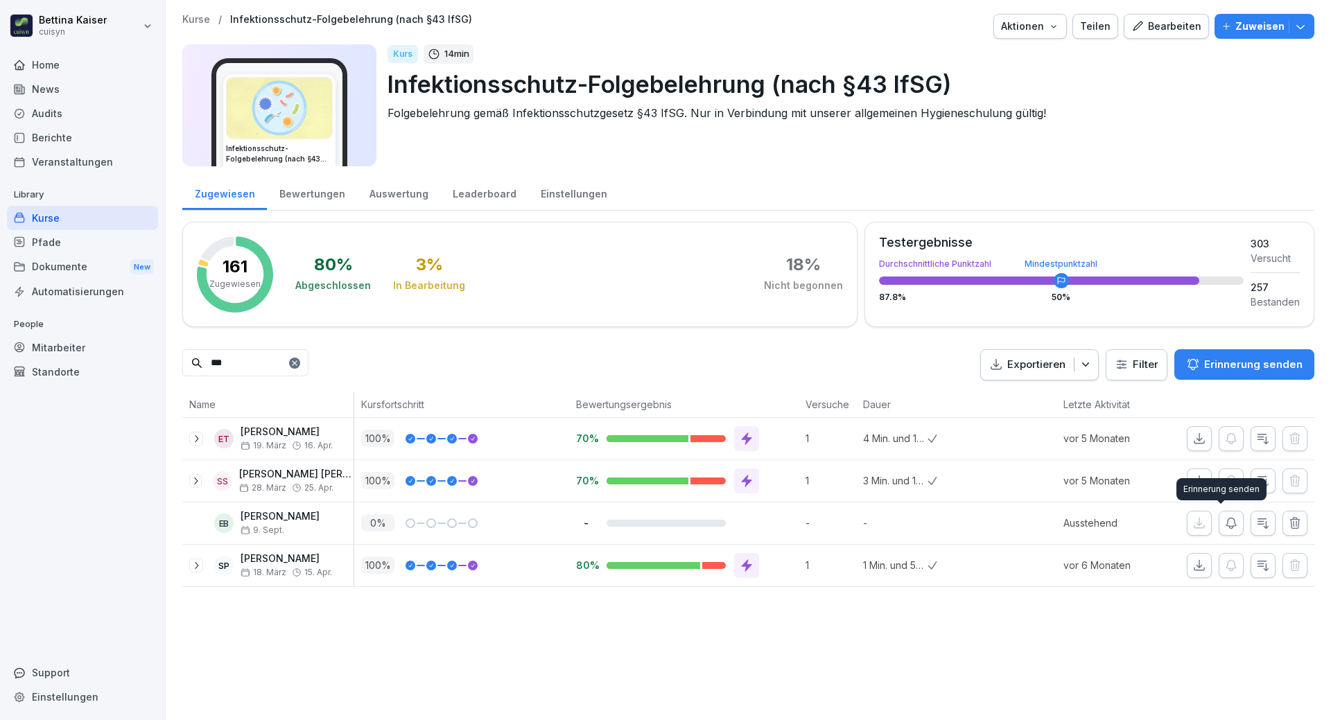
type input "***"
click at [1226, 525] on icon "button" at bounding box center [1231, 523] width 10 height 10
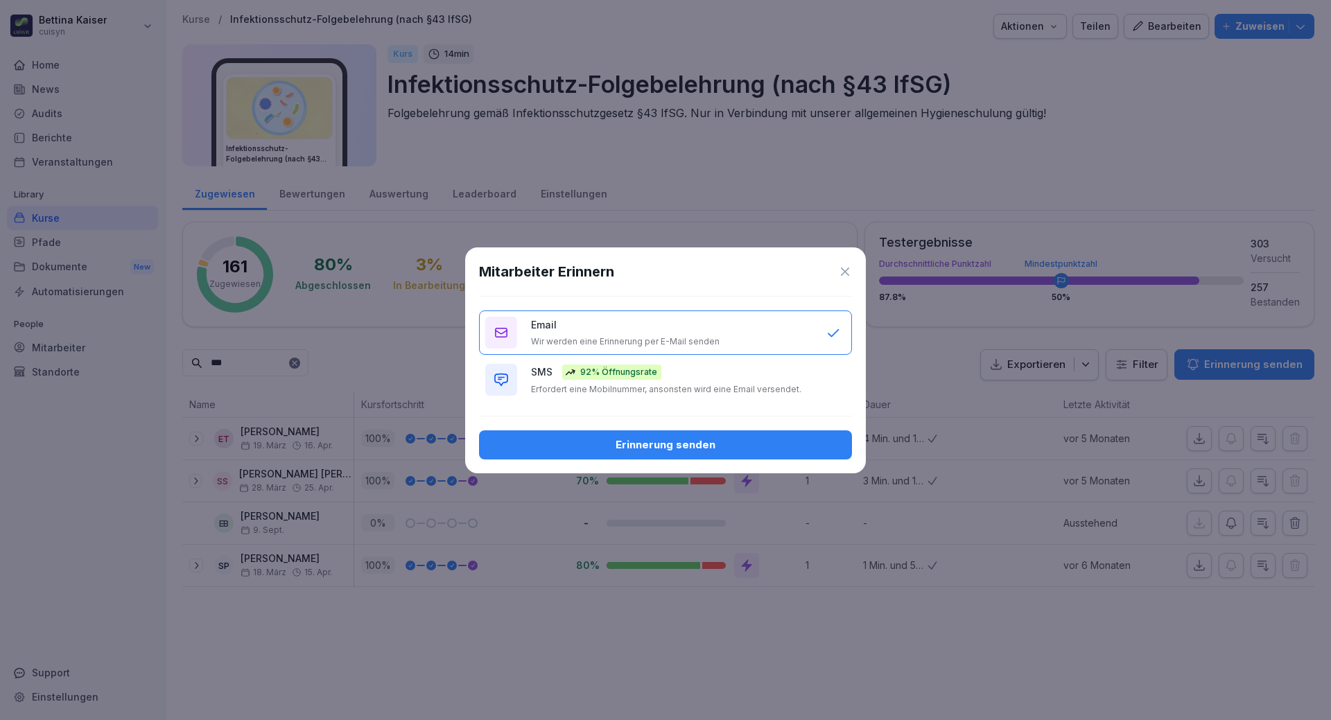
click at [642, 440] on div "Erinnerung senden" at bounding box center [665, 444] width 351 height 15
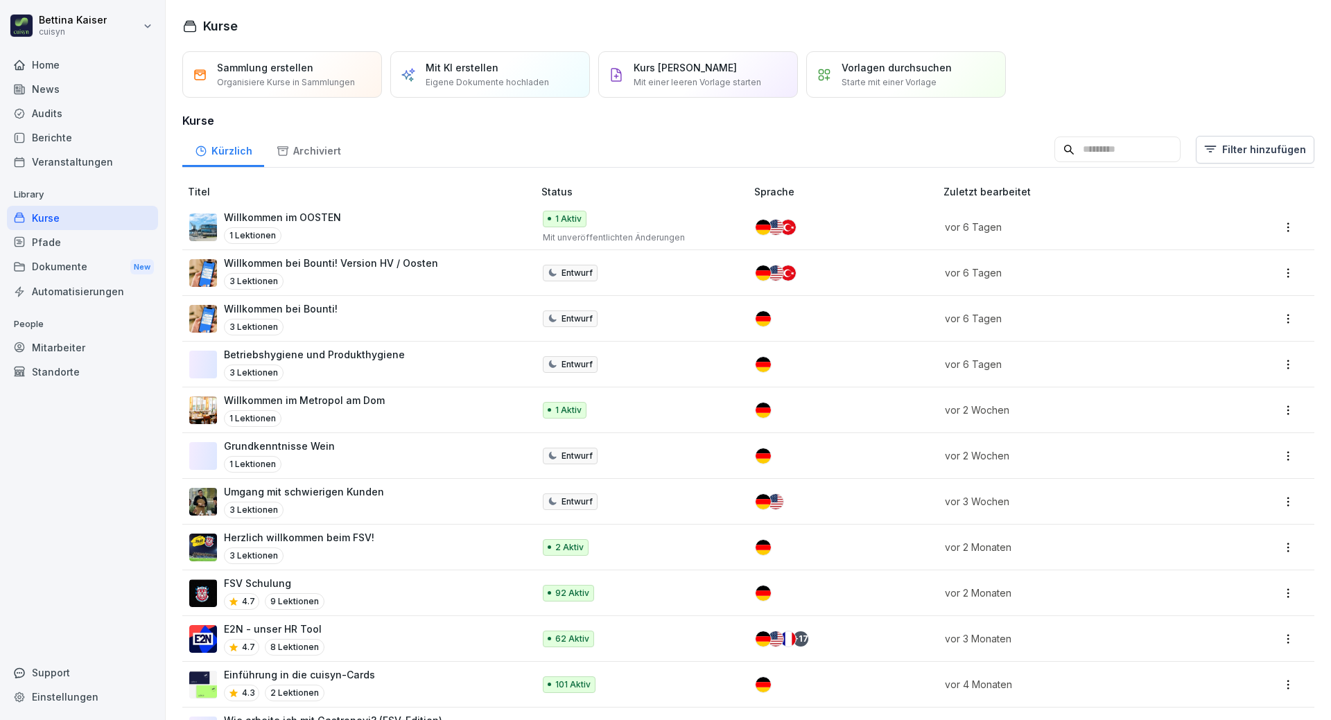
click at [55, 348] on div "Mitarbeiter" at bounding box center [82, 347] width 151 height 24
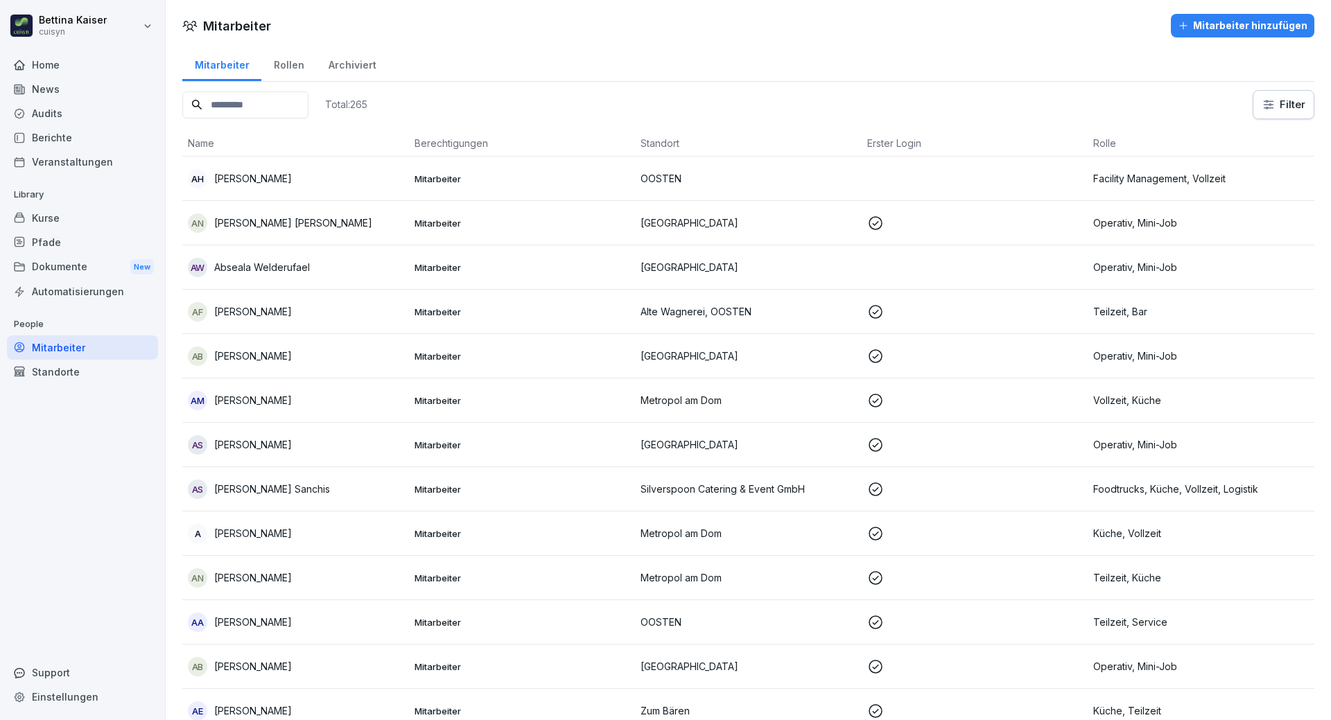
click at [250, 102] on input at bounding box center [245, 104] width 126 height 27
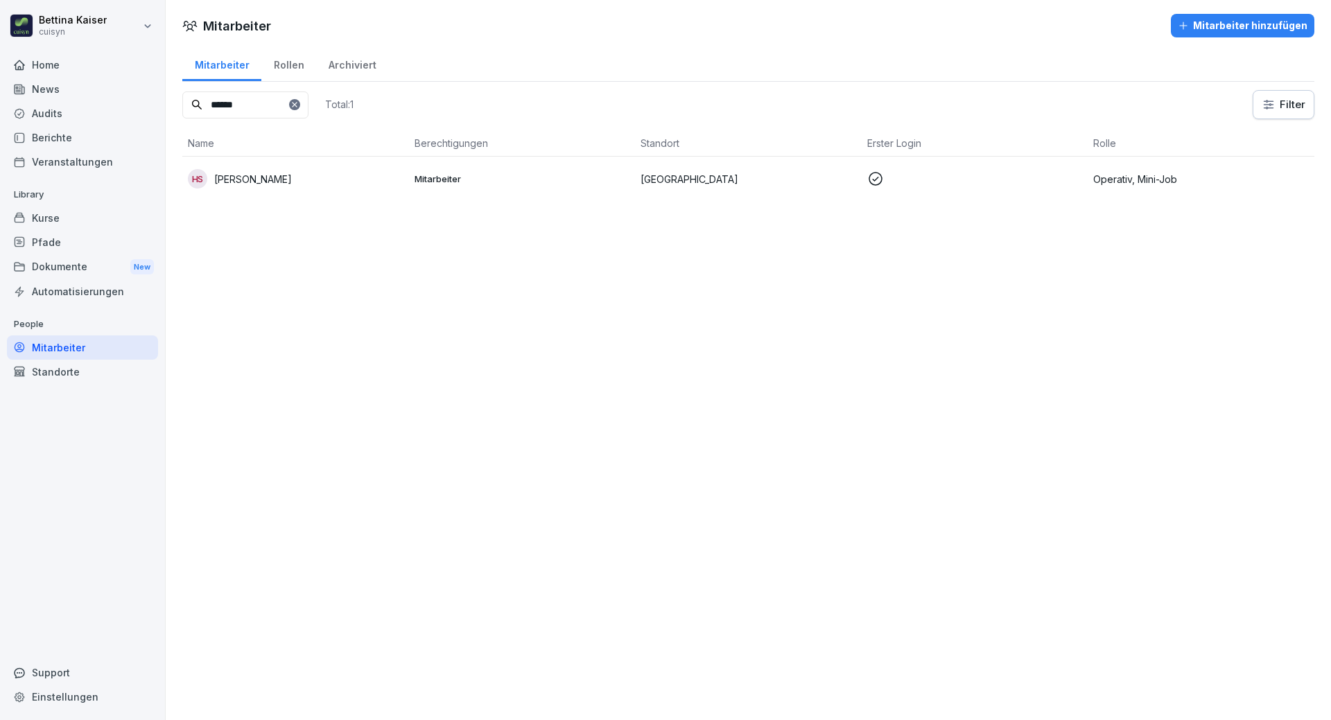
type input "******"
click at [265, 182] on p "[PERSON_NAME]" at bounding box center [253, 179] width 78 height 15
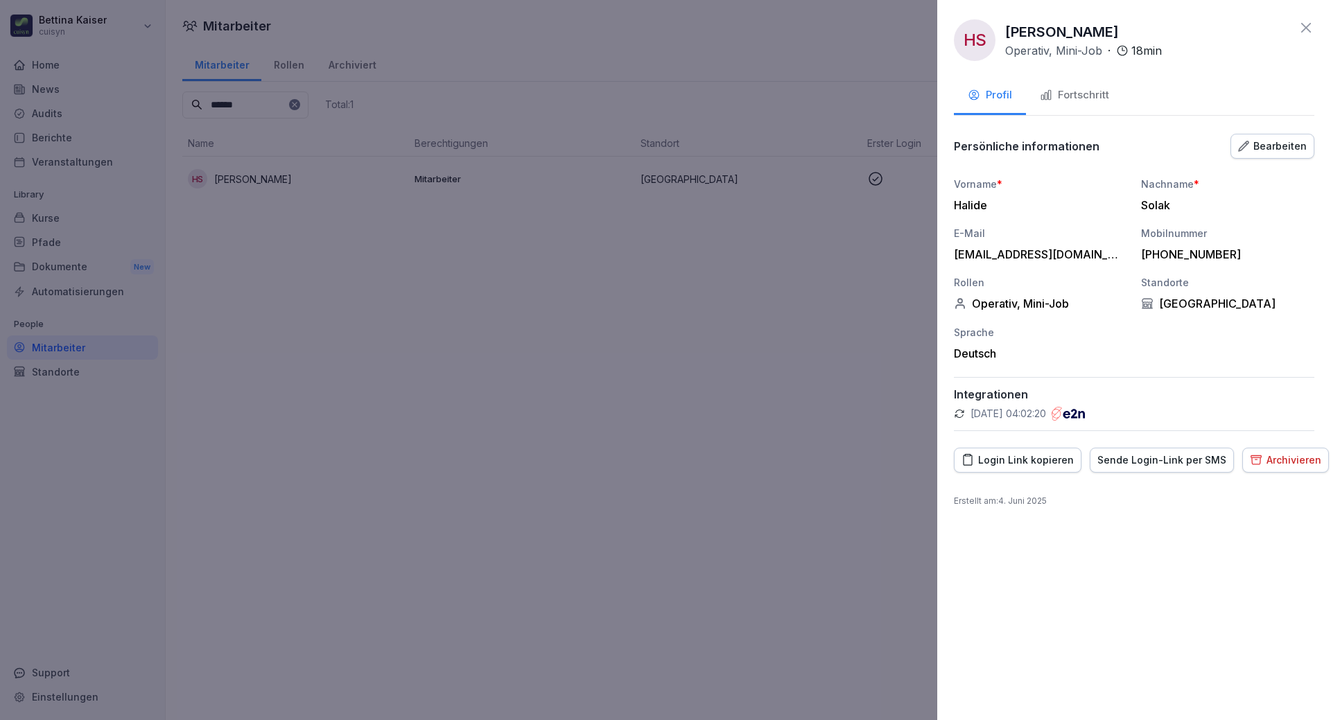
click at [1074, 93] on div "Fortschritt" at bounding box center [1074, 95] width 69 height 16
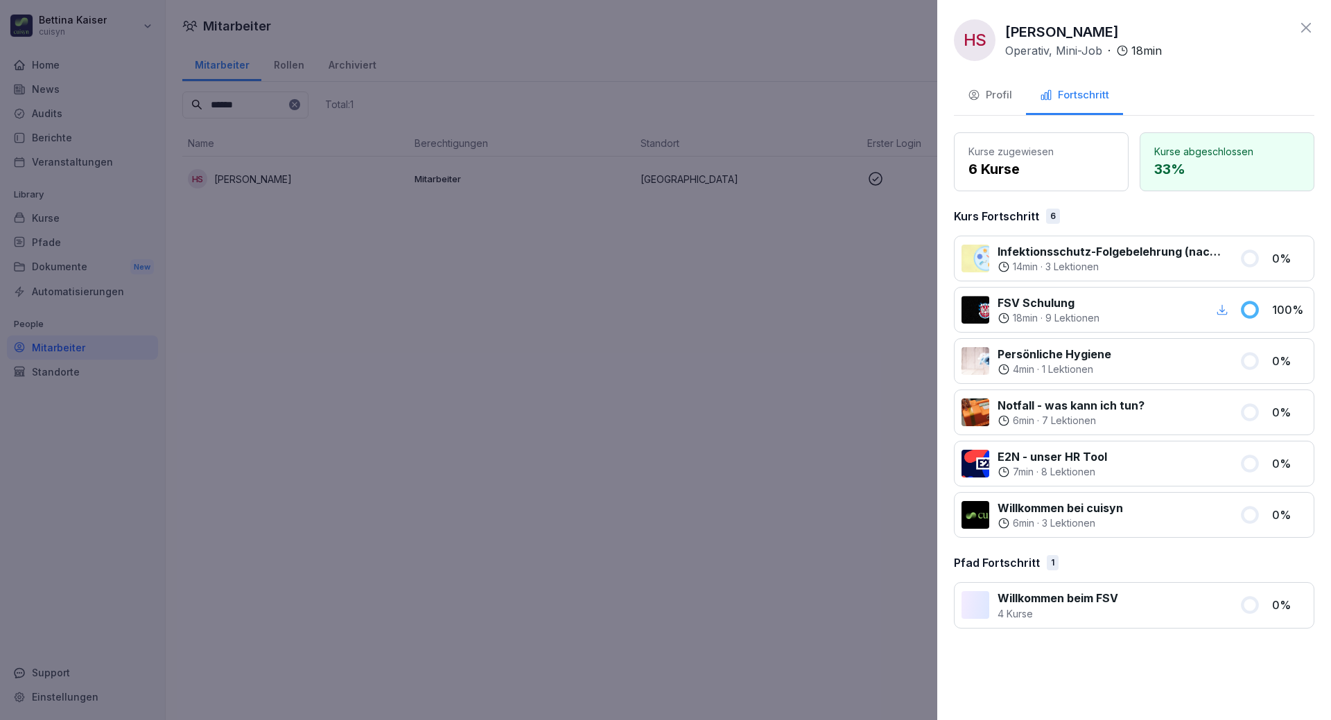
click at [1204, 261] on div "14 min · 3 Lektionen" at bounding box center [1109, 267] width 225 height 14
click at [68, 351] on div at bounding box center [665, 360] width 1331 height 720
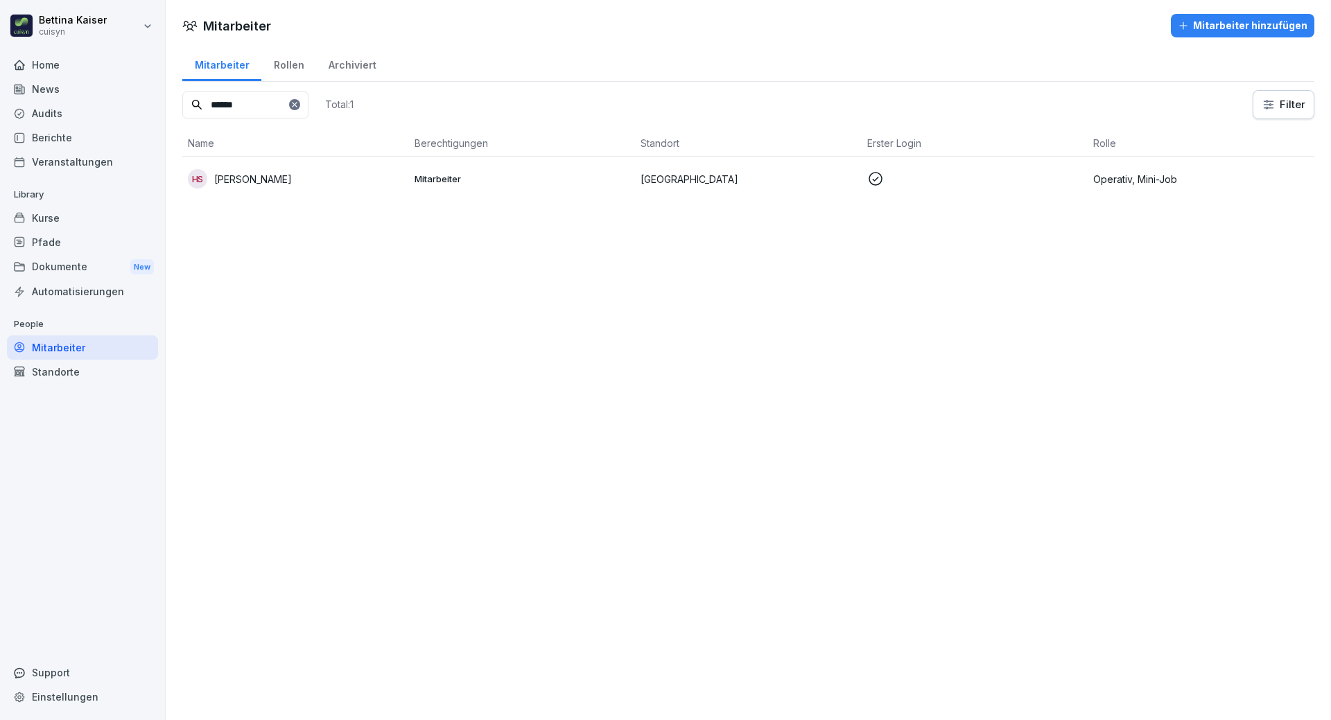
click at [62, 219] on div "Kurse" at bounding box center [82, 218] width 151 height 24
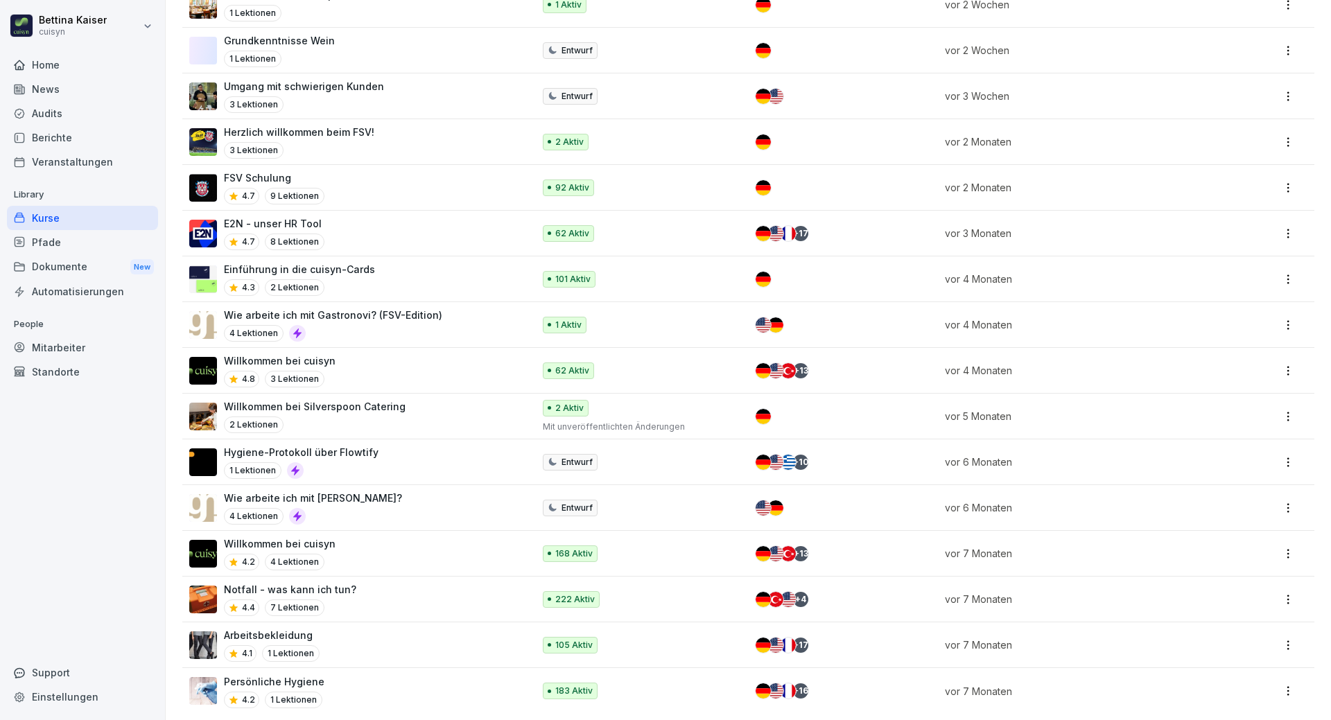
scroll to position [421, 0]
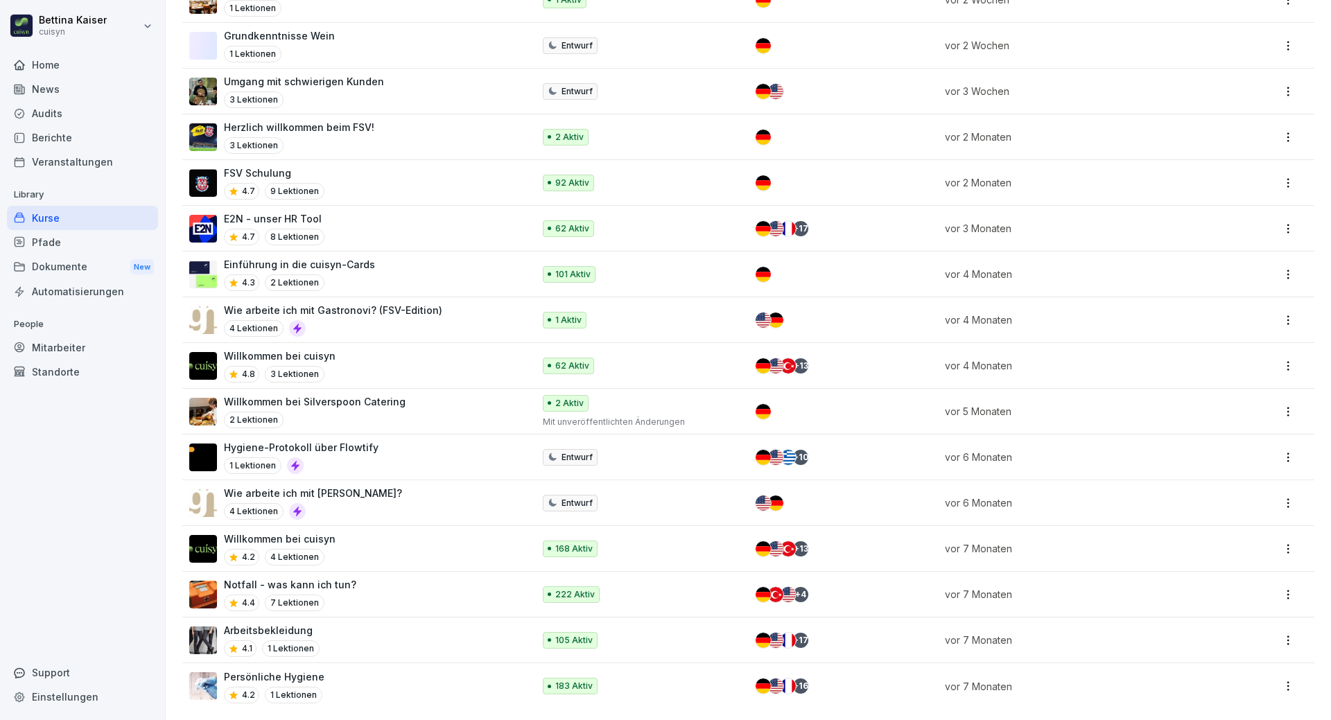
click at [94, 215] on div "Kurse" at bounding box center [82, 218] width 151 height 24
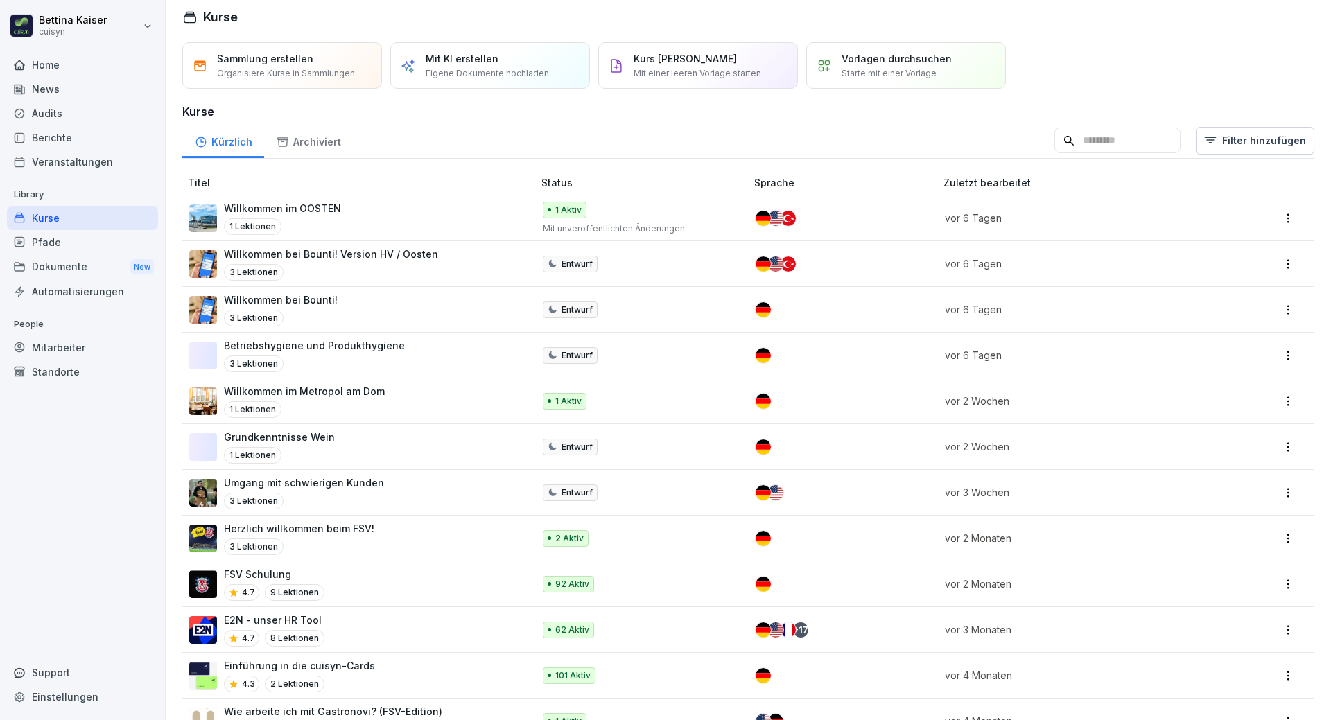
scroll to position [0, 0]
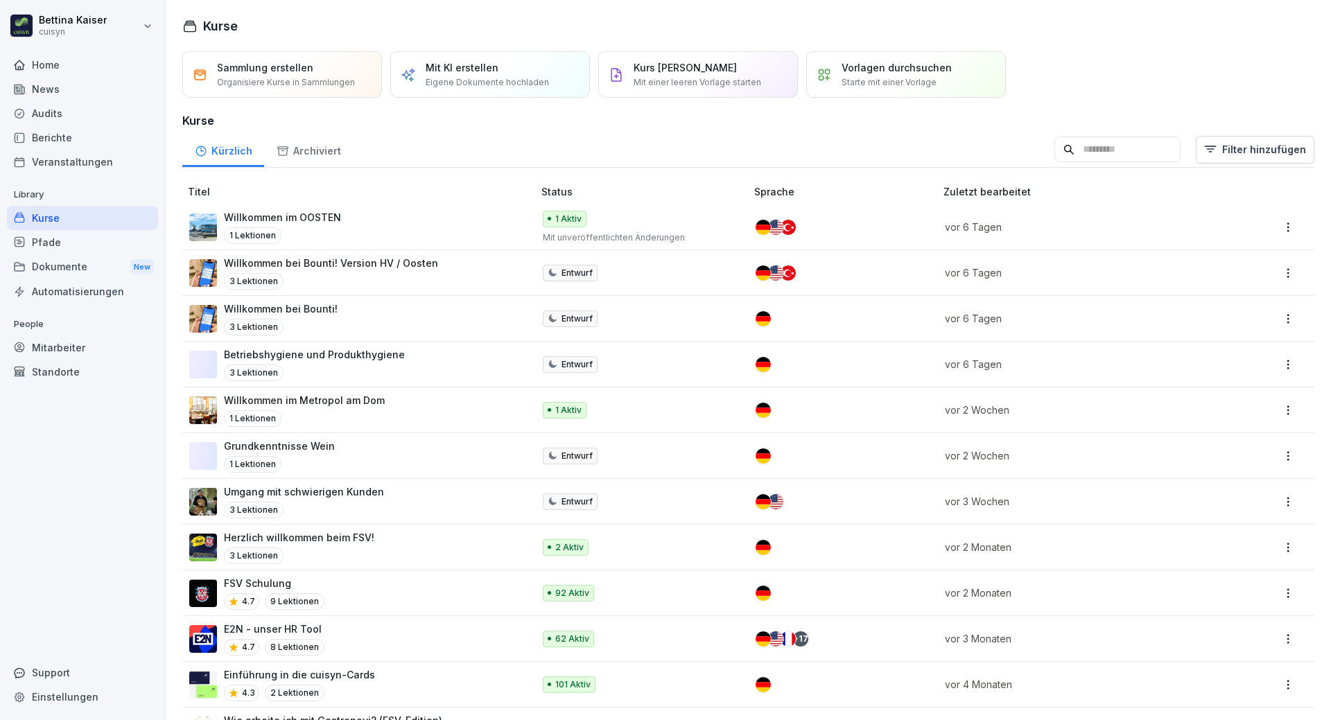
click at [72, 243] on div "Pfade" at bounding box center [82, 242] width 151 height 24
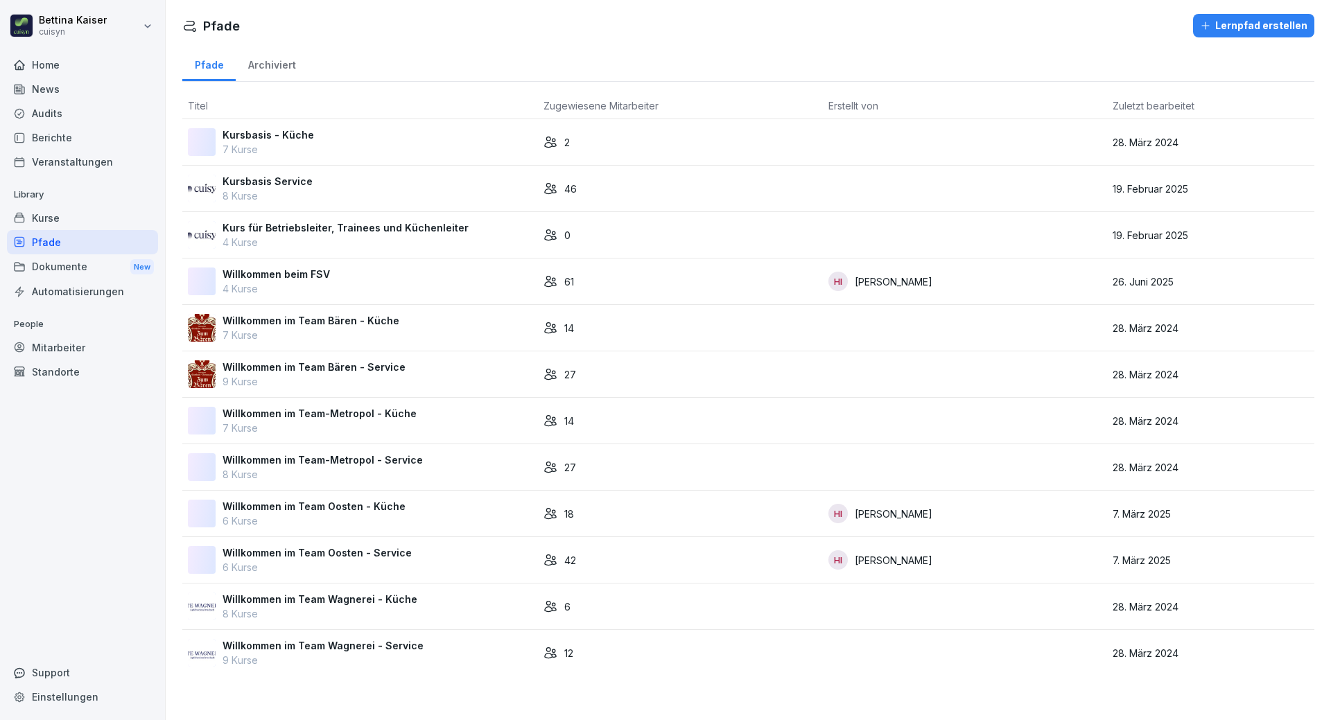
click at [80, 217] on div "Kurse" at bounding box center [82, 218] width 151 height 24
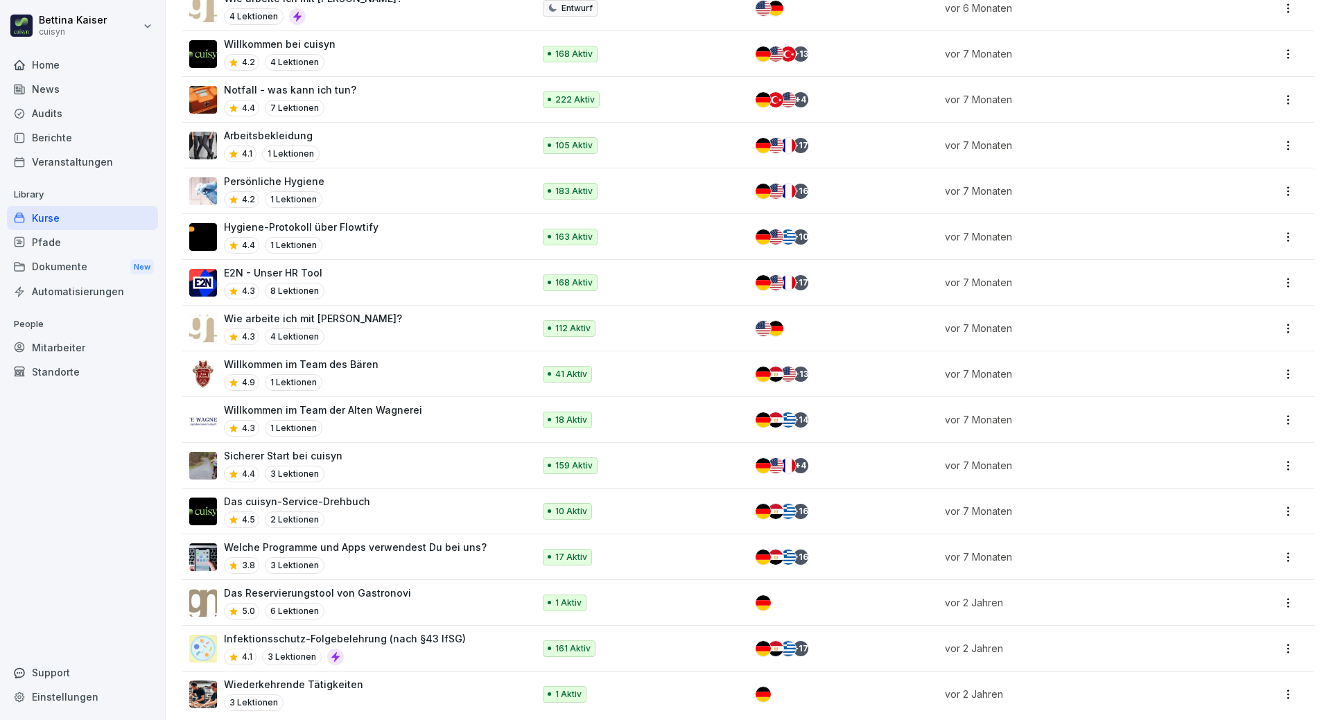
scroll to position [923, 0]
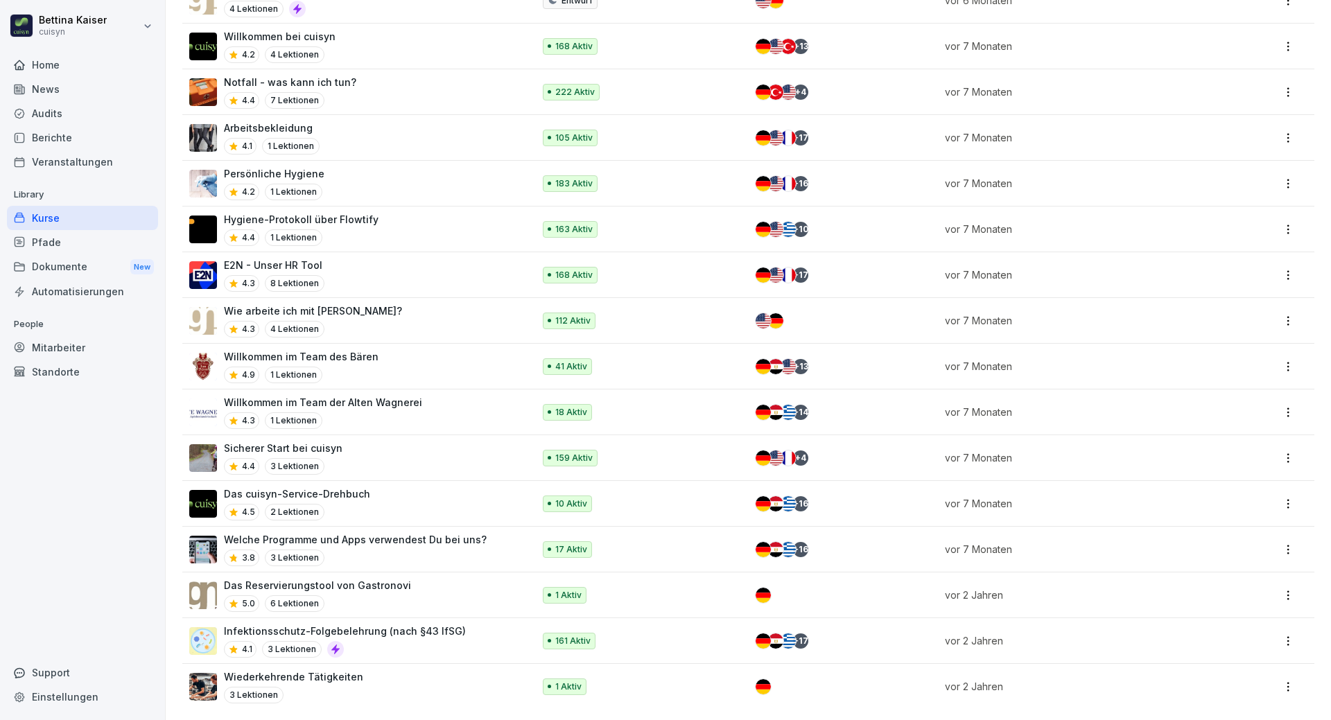
click at [419, 645] on div "4.1 3 Lektionen" at bounding box center [345, 649] width 242 height 17
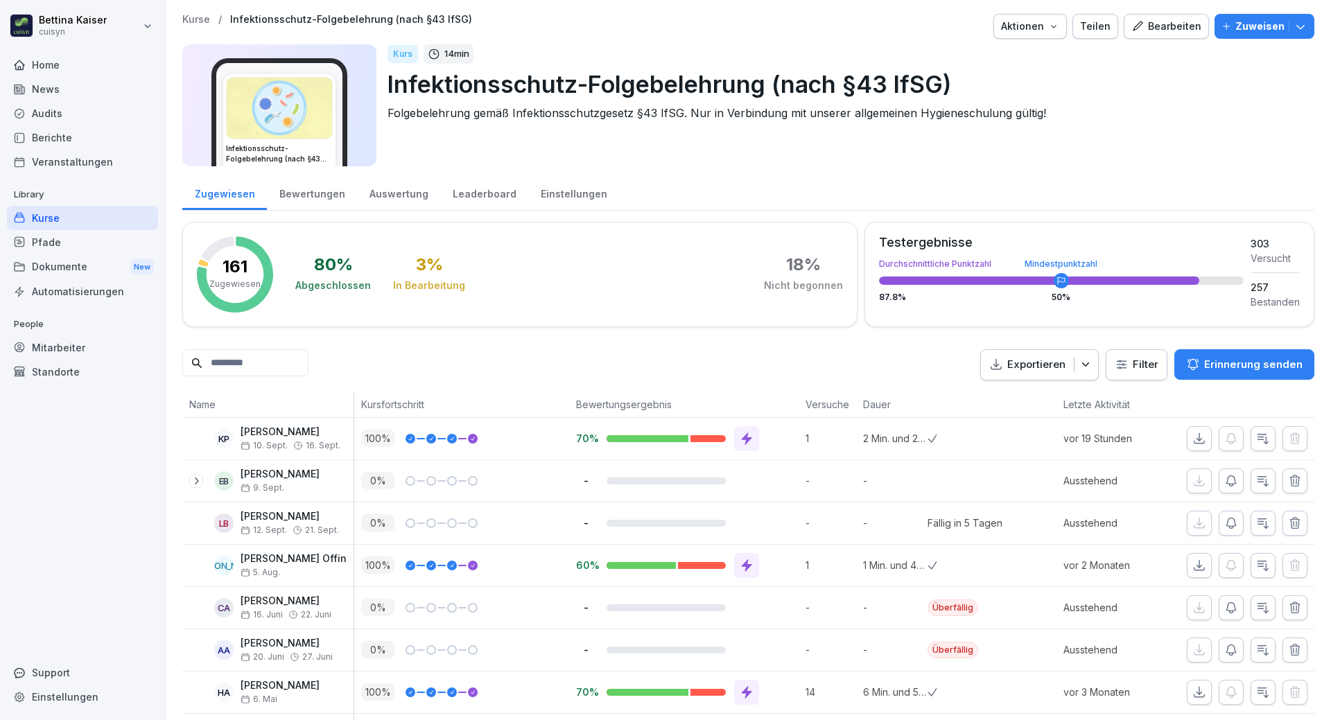
click at [251, 359] on input at bounding box center [245, 362] width 126 height 27
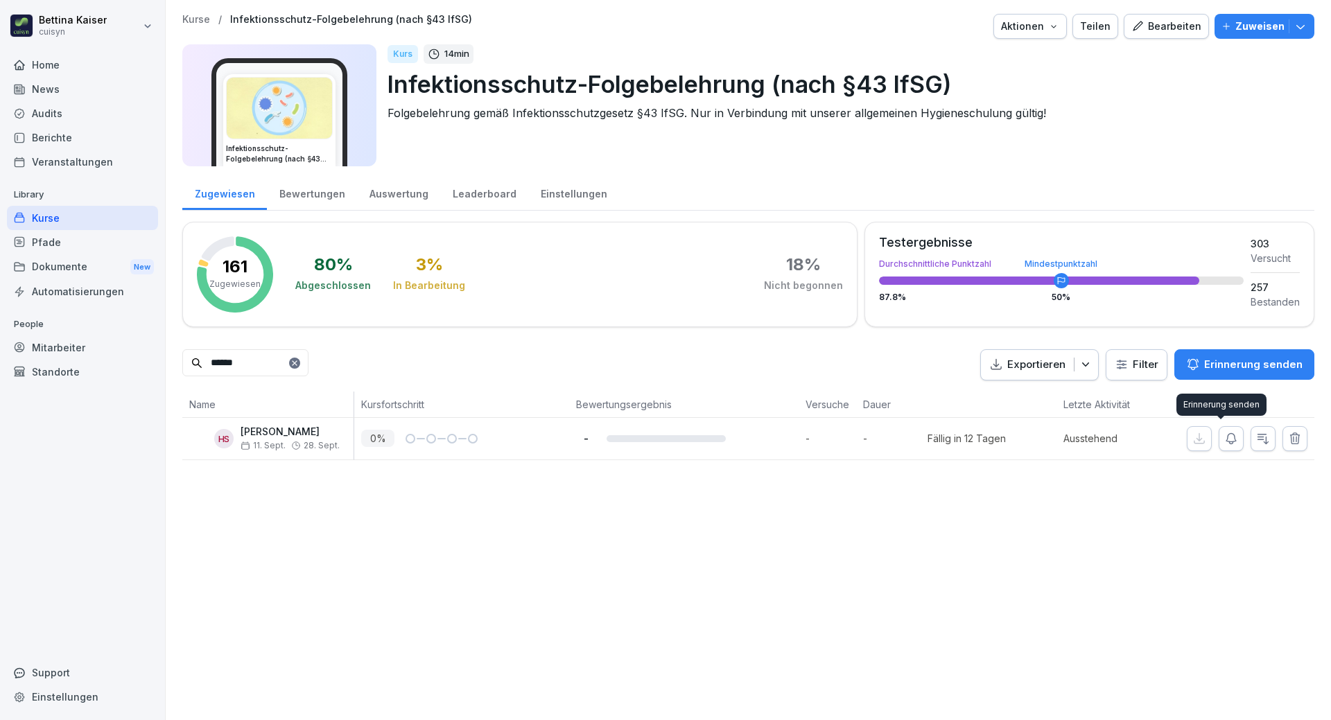
type input "******"
click at [1224, 439] on icon "button" at bounding box center [1231, 439] width 14 height 14
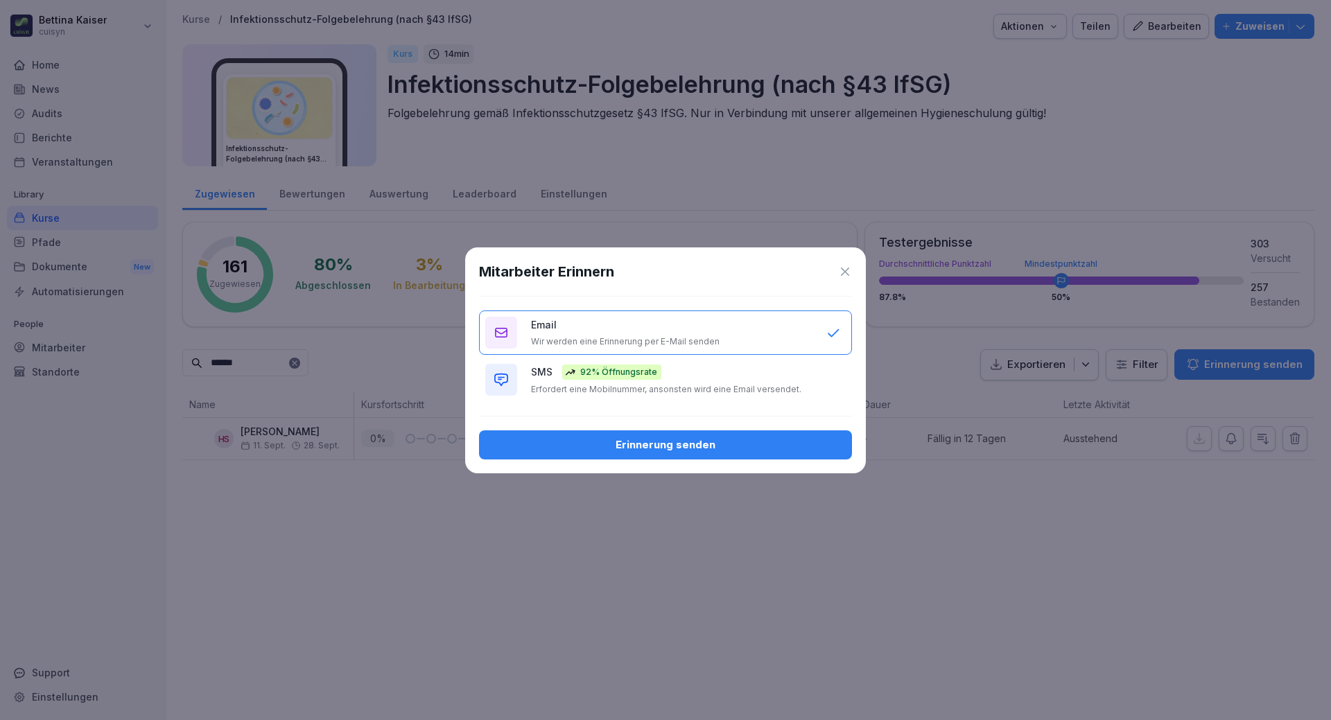
click at [631, 443] on div "Erinnerung senden" at bounding box center [665, 444] width 351 height 15
